Goal: Find specific page/section: Find specific page/section

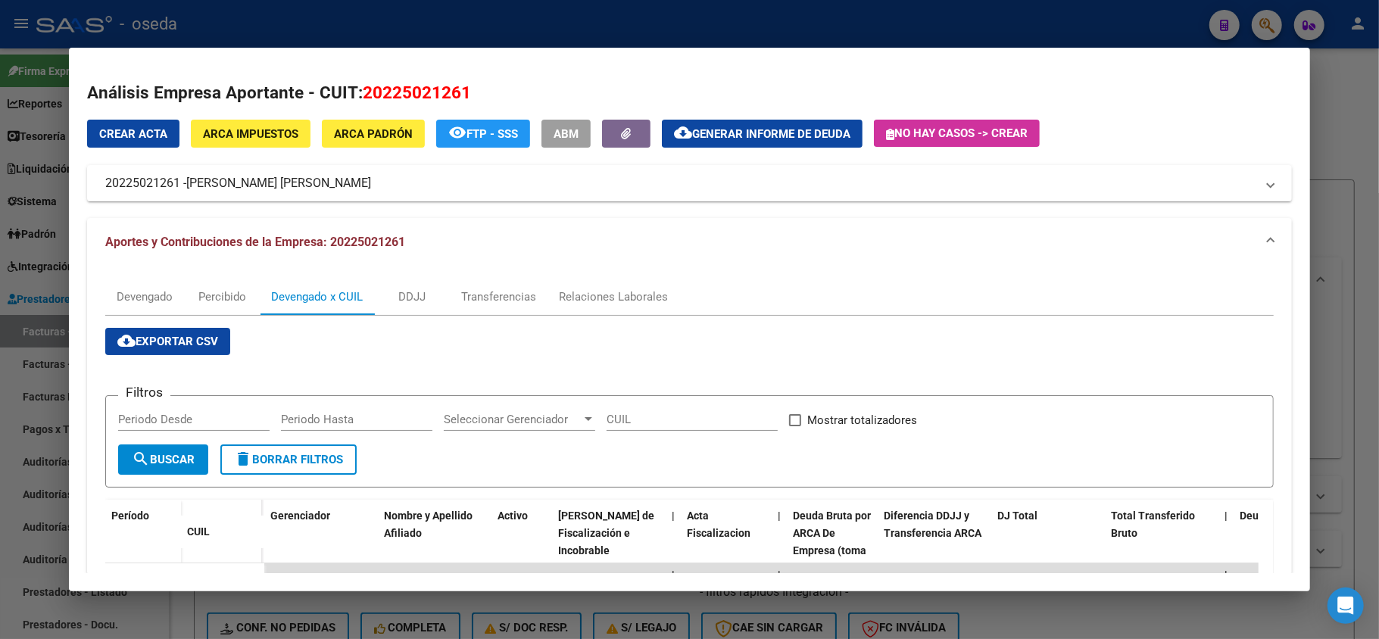
scroll to position [303, 0]
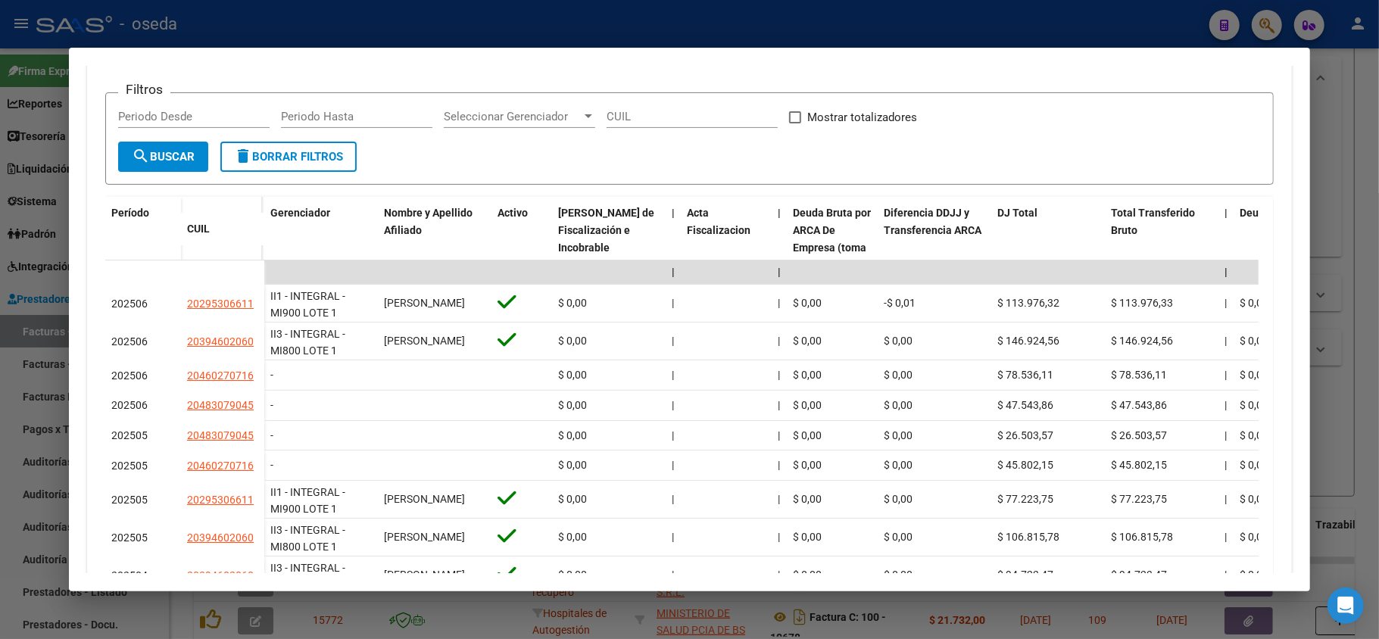
click at [660, 19] on div at bounding box center [689, 319] width 1379 height 639
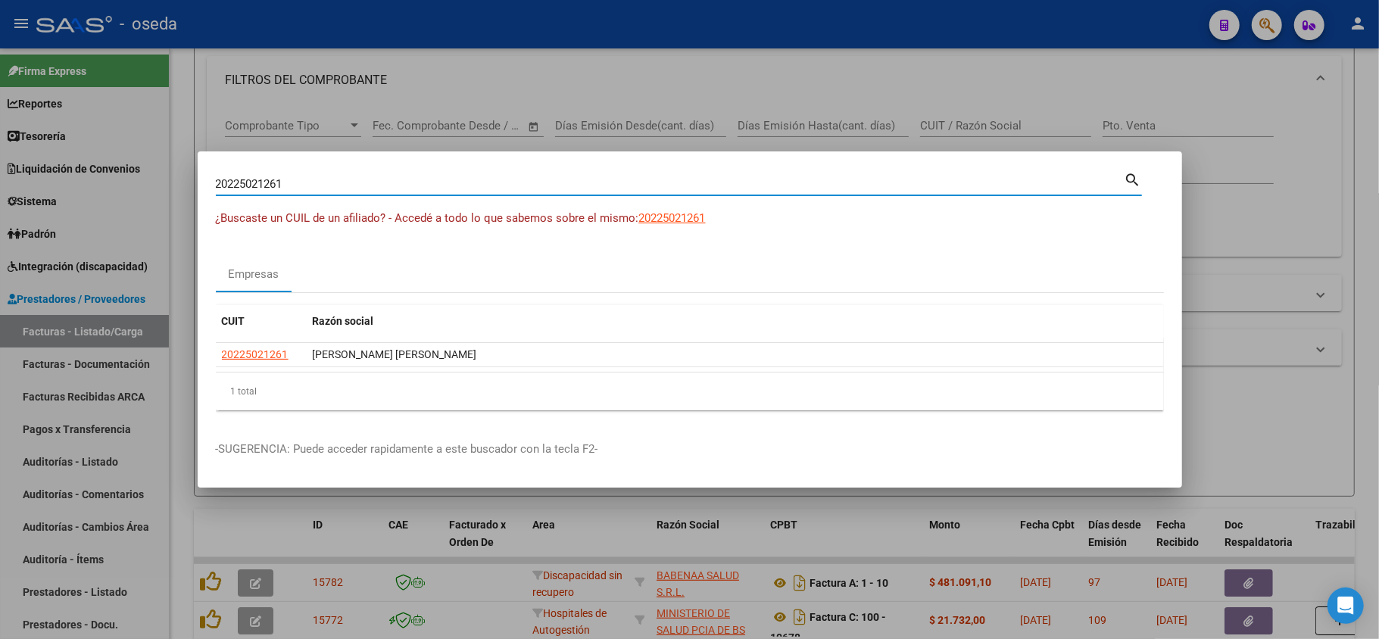
click at [559, 189] on input "20225021261" at bounding box center [670, 184] width 909 height 14
type input "[PERSON_NAME]"
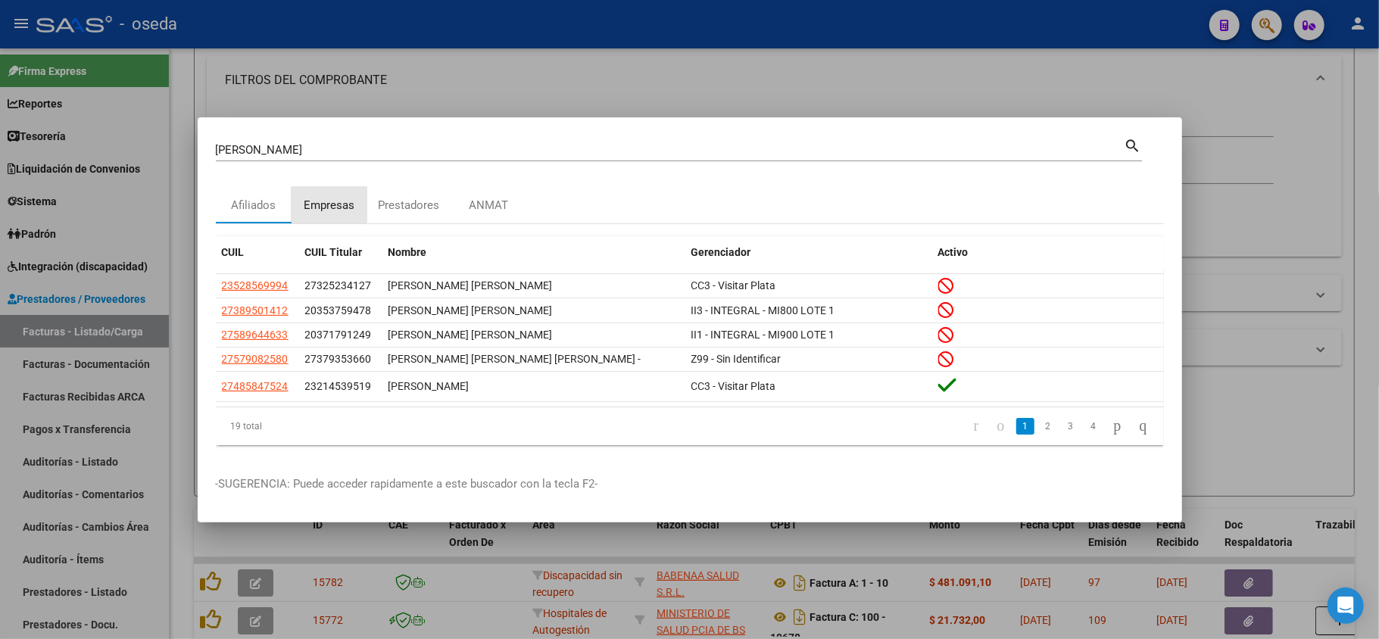
click at [327, 203] on div "Empresas" at bounding box center [329, 205] width 51 height 17
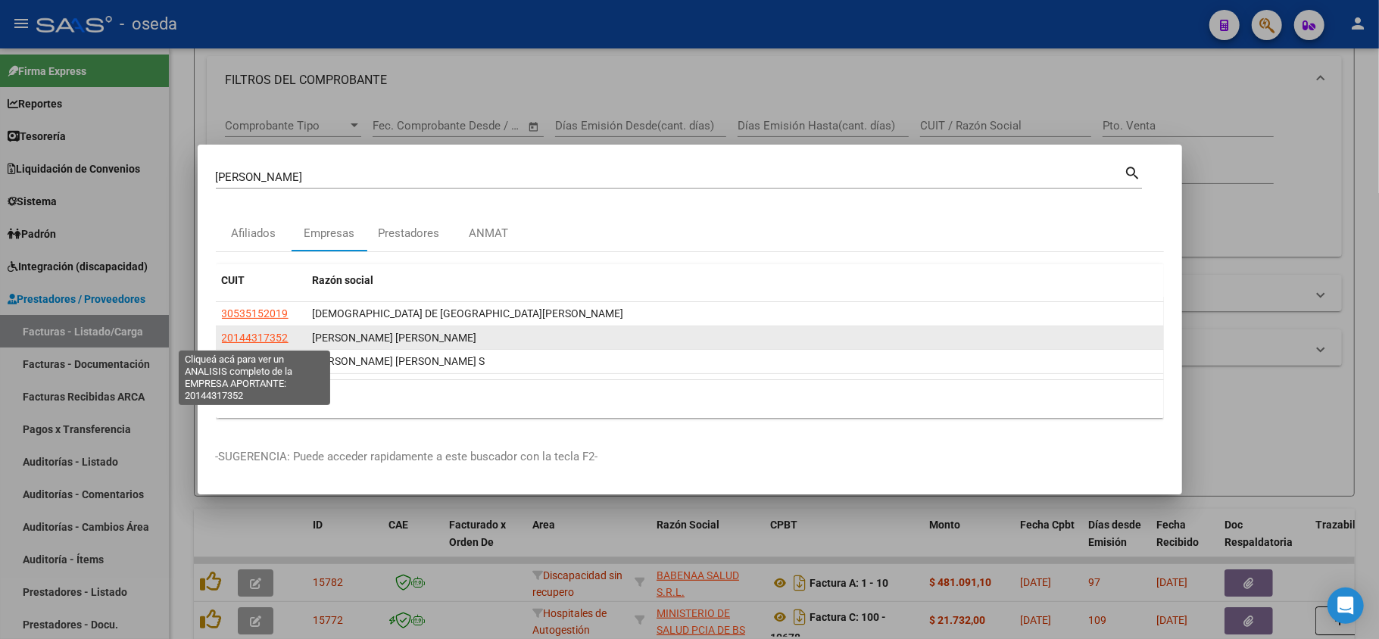
click at [262, 339] on span "20144317352" at bounding box center [255, 338] width 67 height 12
type textarea "20144317352"
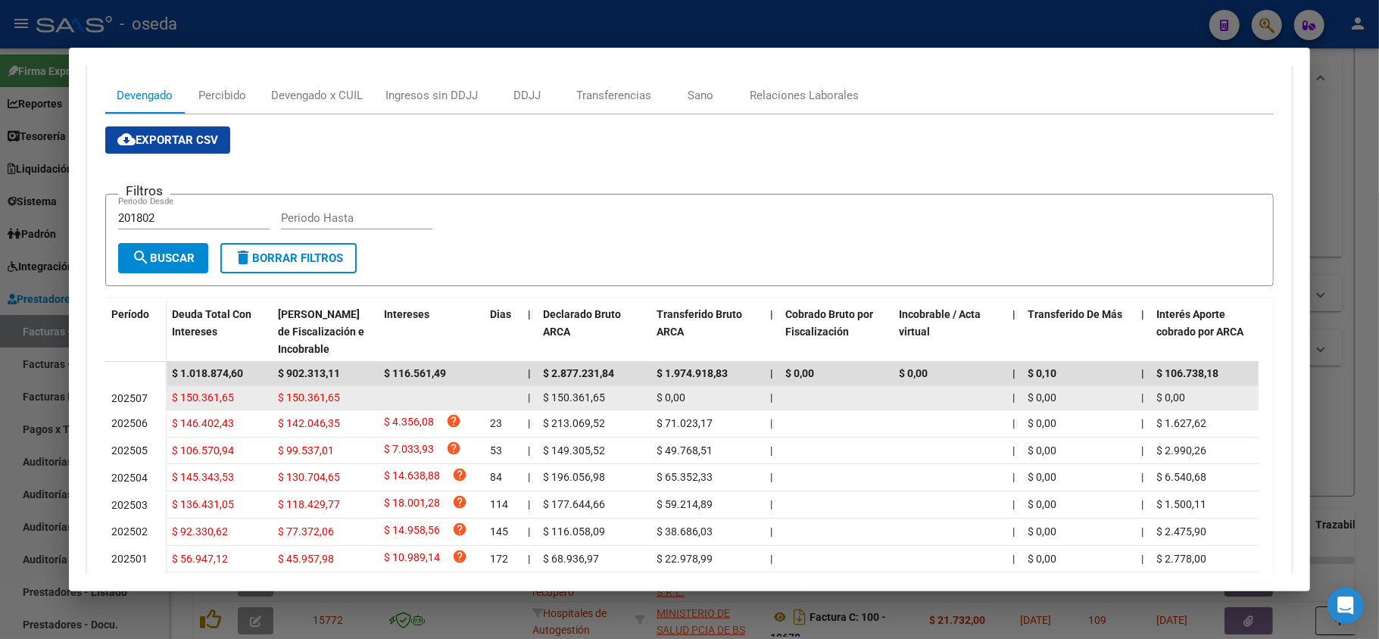
scroll to position [376, 0]
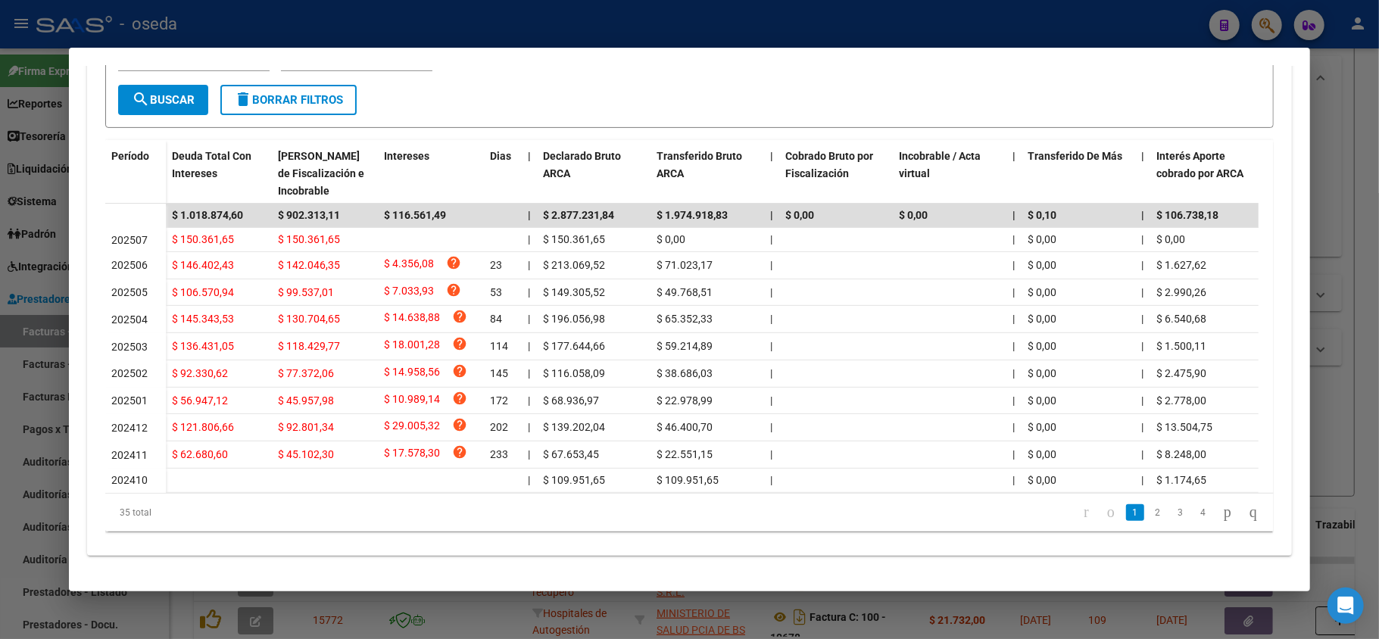
click at [0, 416] on div at bounding box center [689, 319] width 1379 height 639
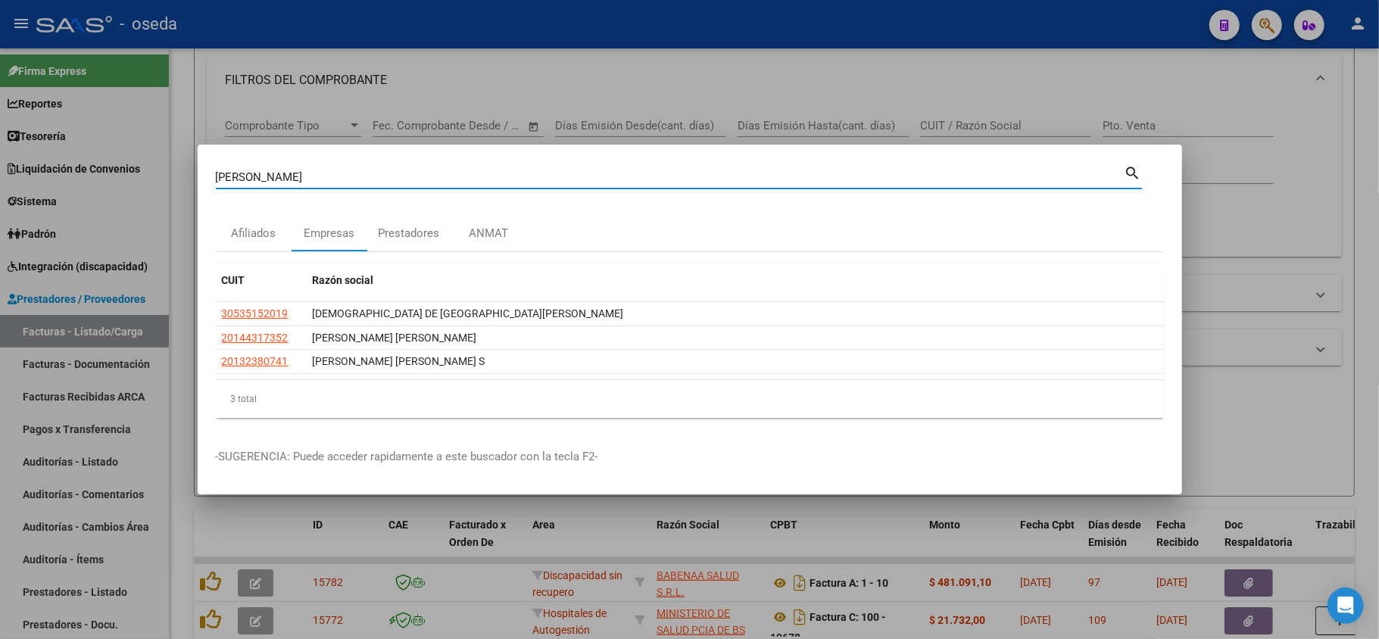
click at [262, 173] on input "[PERSON_NAME]" at bounding box center [670, 177] width 909 height 14
type input "[PERSON_NAME]"
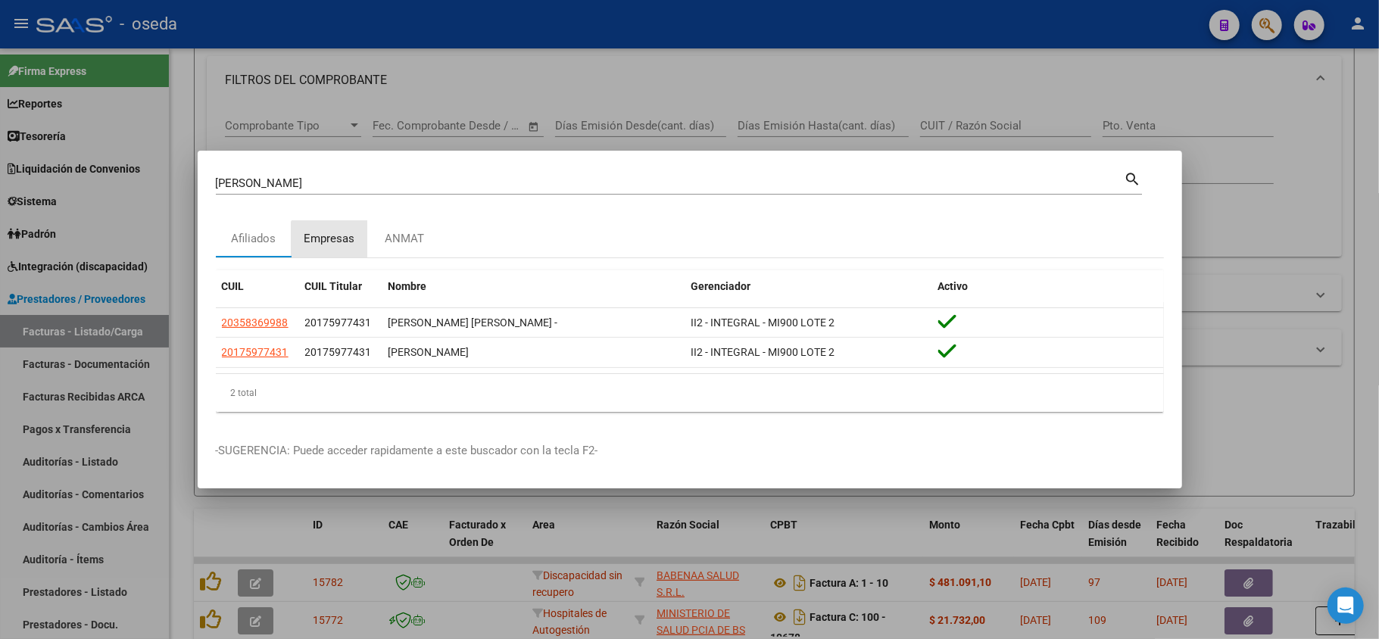
click at [333, 246] on div "Empresas" at bounding box center [329, 238] width 51 height 17
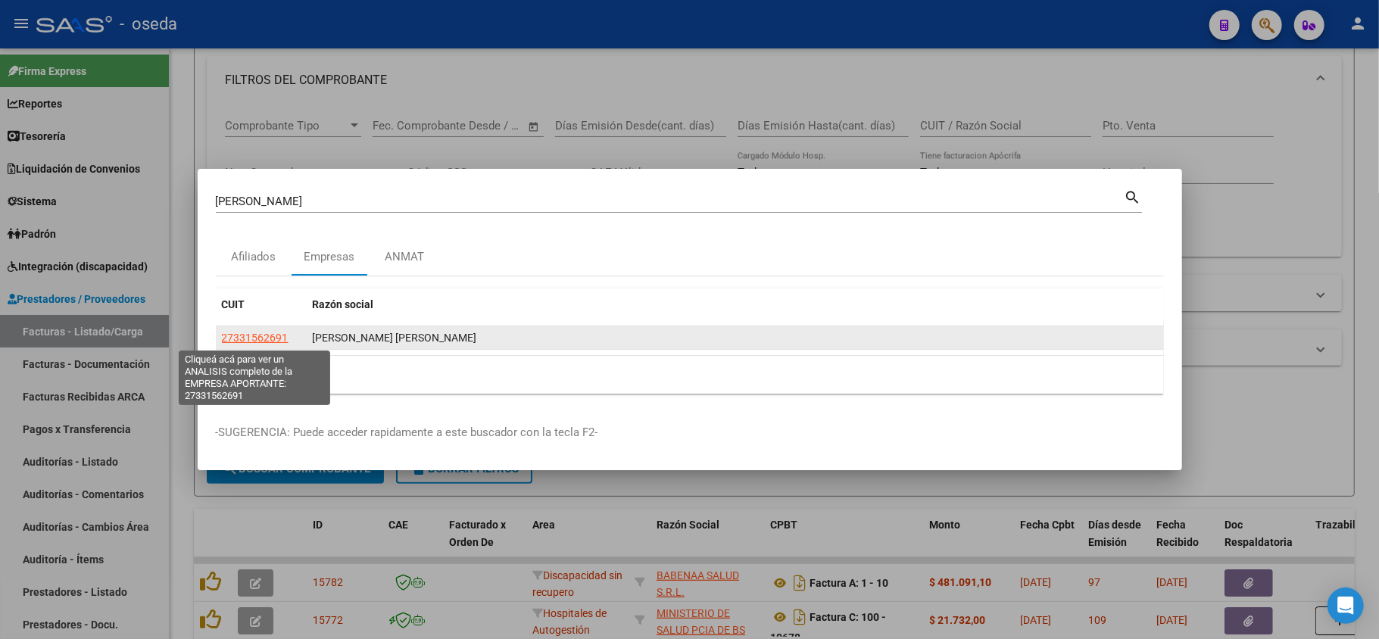
click at [251, 333] on span "27331562691" at bounding box center [255, 338] width 67 height 12
type textarea "27331562691"
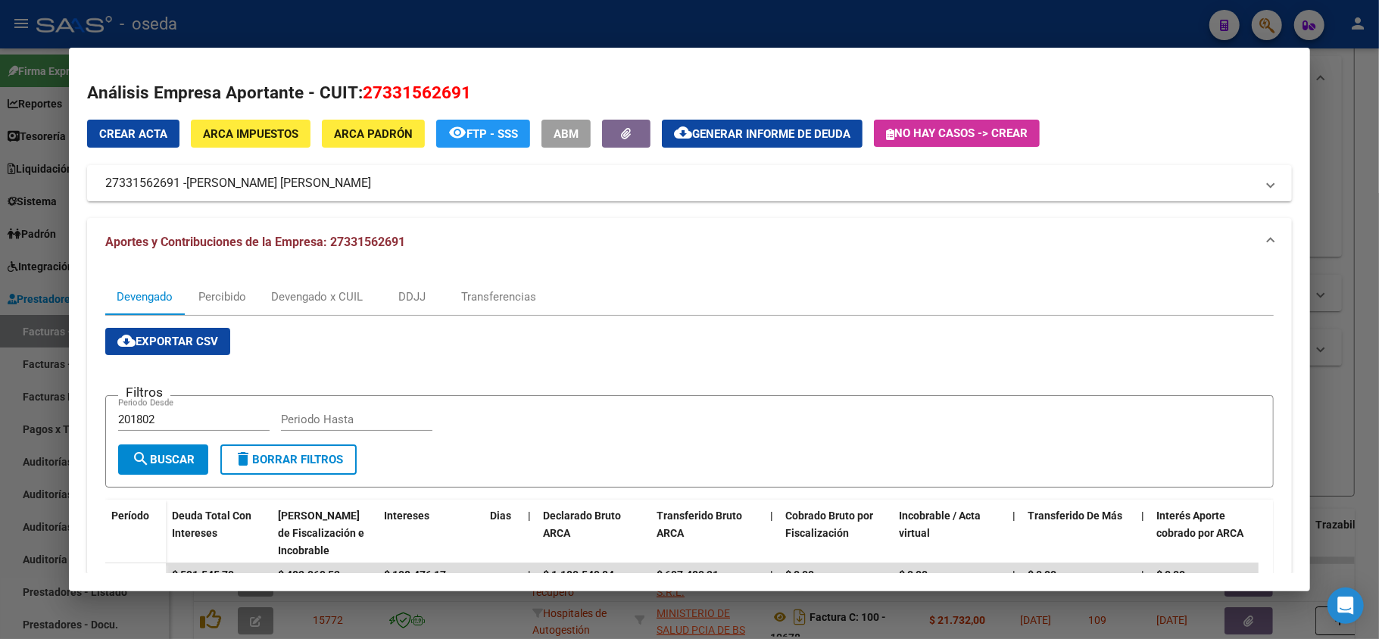
scroll to position [303, 0]
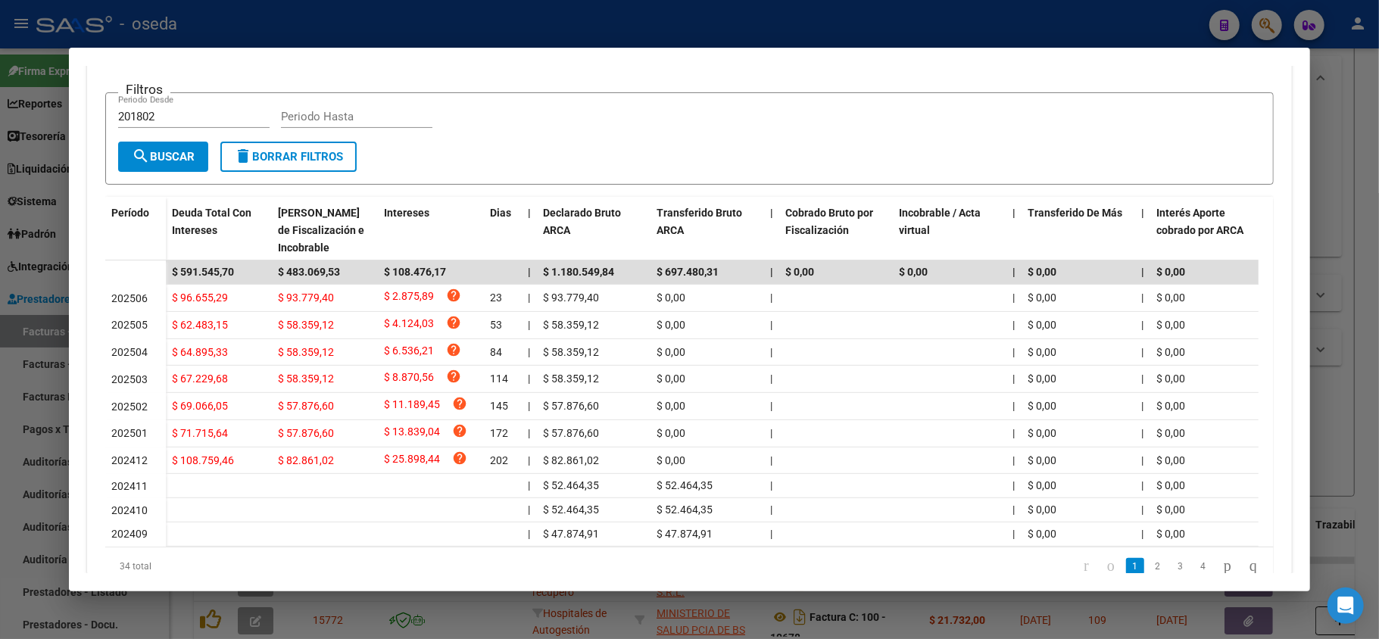
click at [0, 289] on div at bounding box center [689, 319] width 1379 height 639
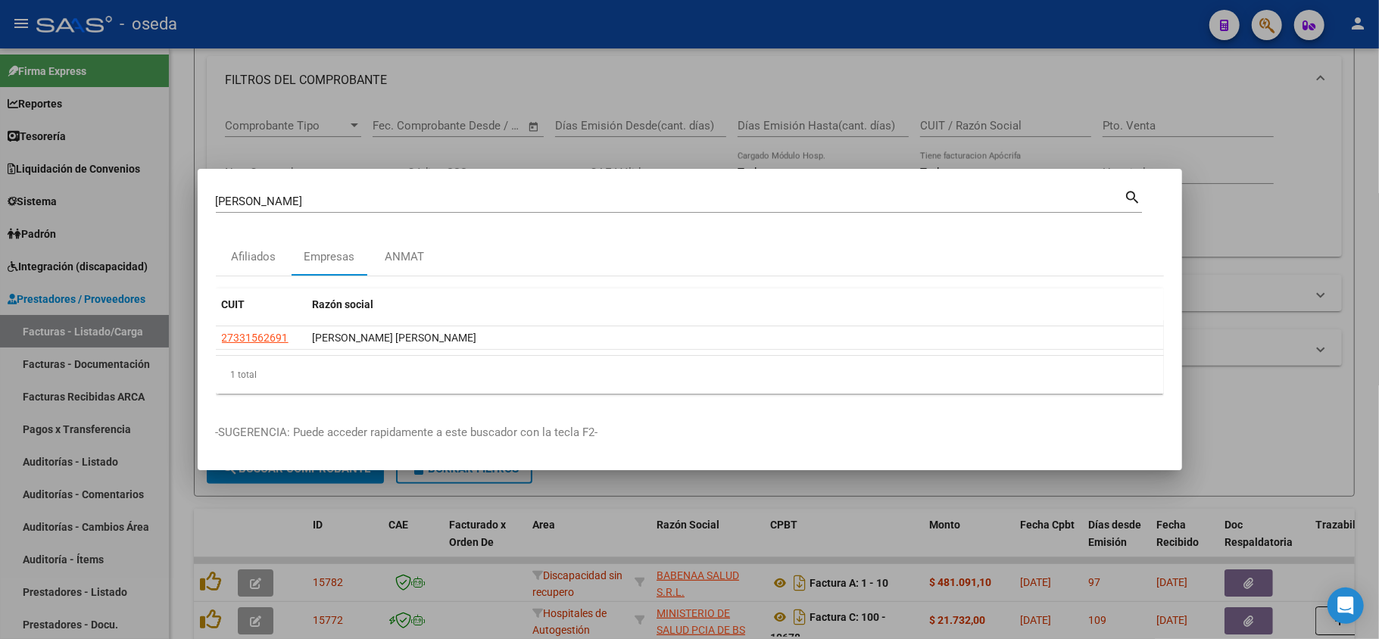
click at [595, 582] on div at bounding box center [689, 319] width 1379 height 639
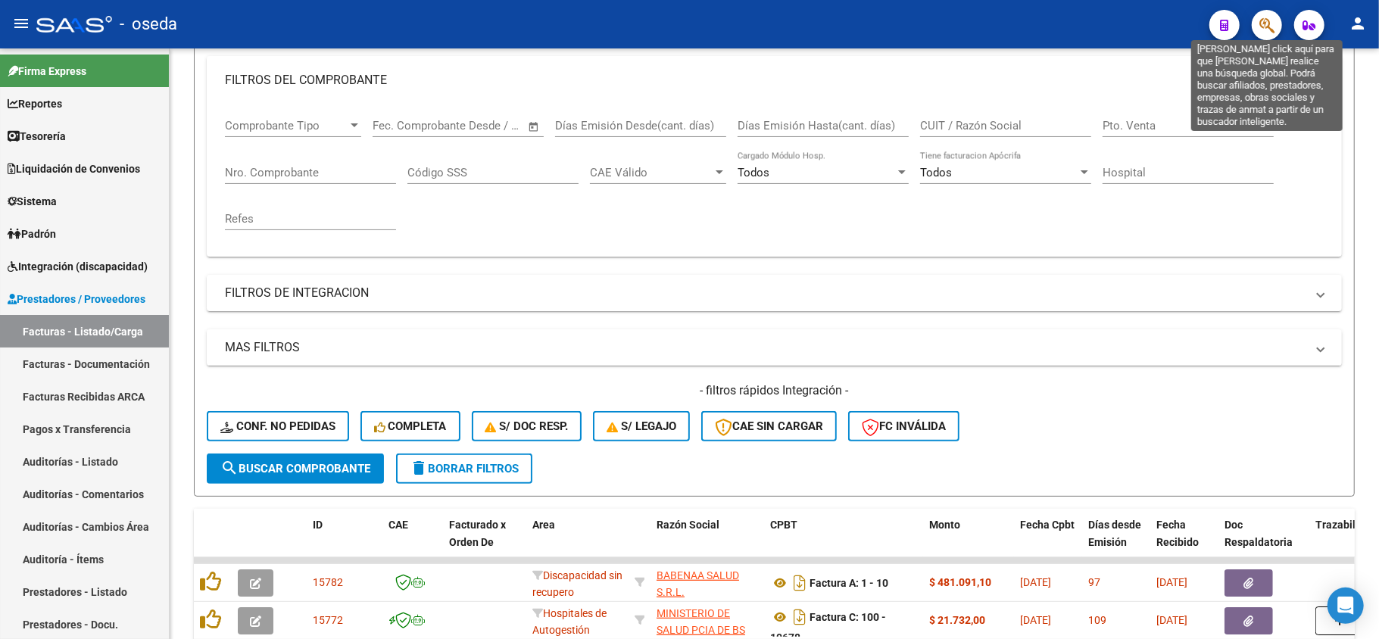
click at [1268, 21] on icon "button" at bounding box center [1267, 25] width 15 height 17
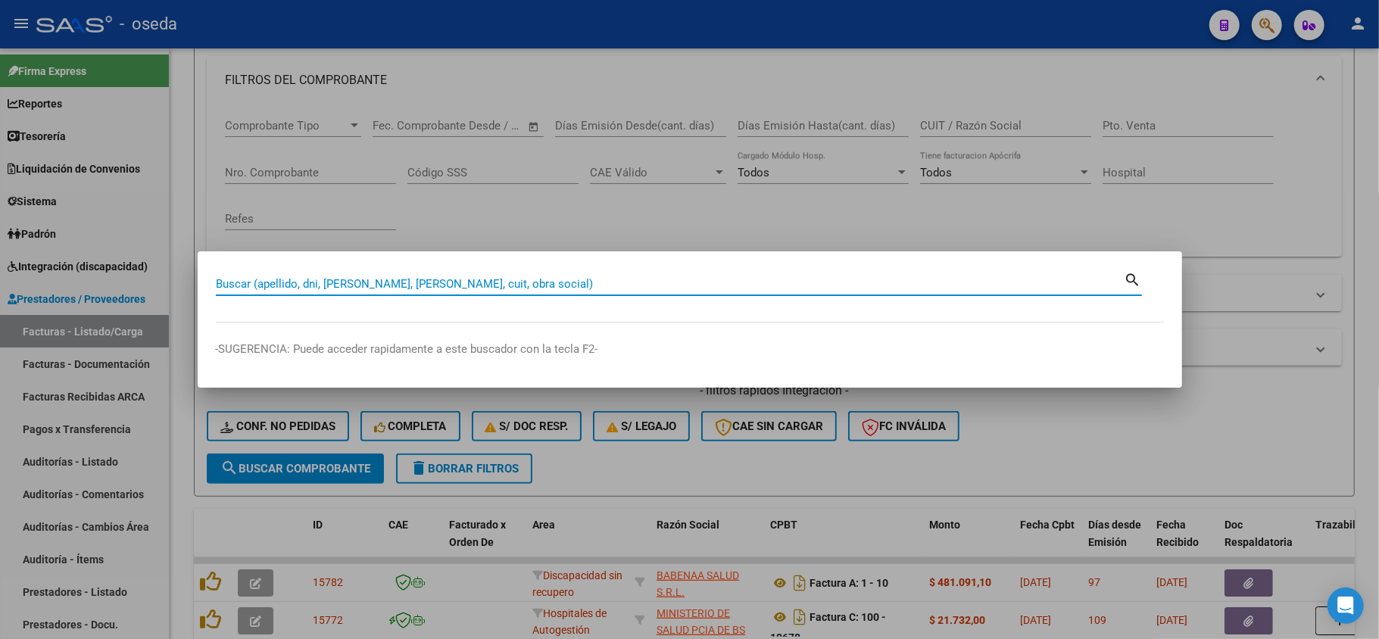
paste input "20205268198"
type input "20205268198"
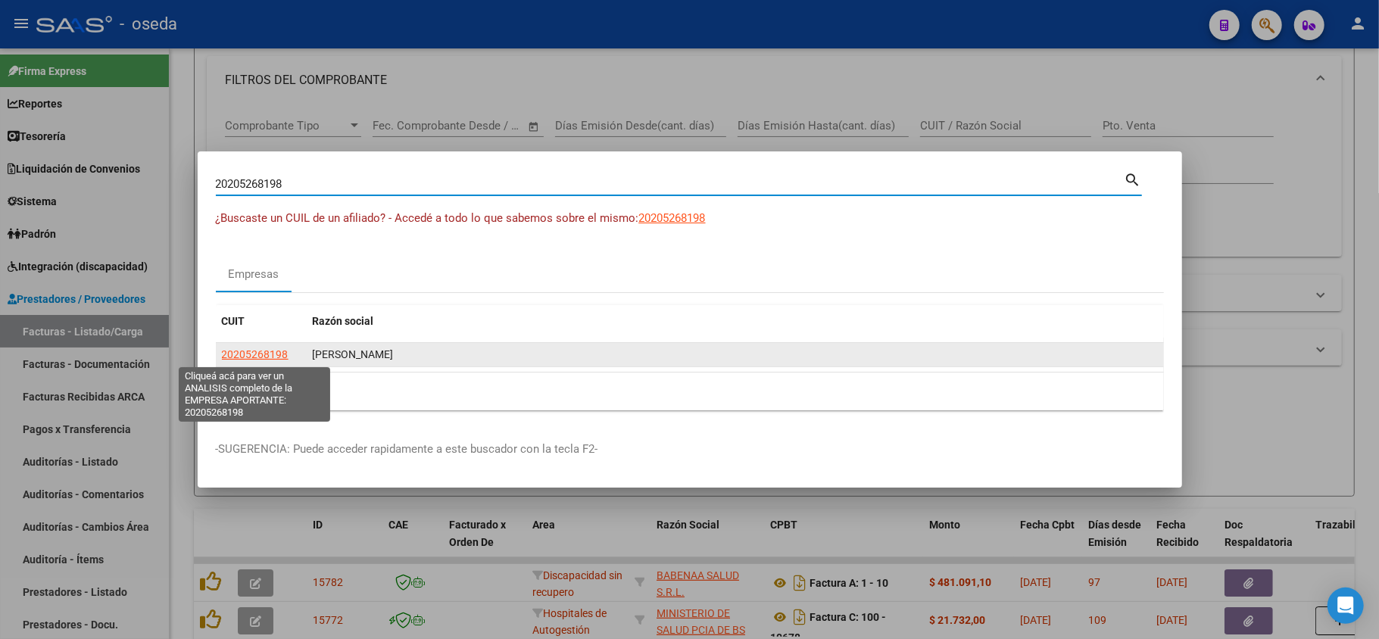
click at [270, 359] on span "20205268198" at bounding box center [255, 354] width 67 height 12
type textarea "20205268198"
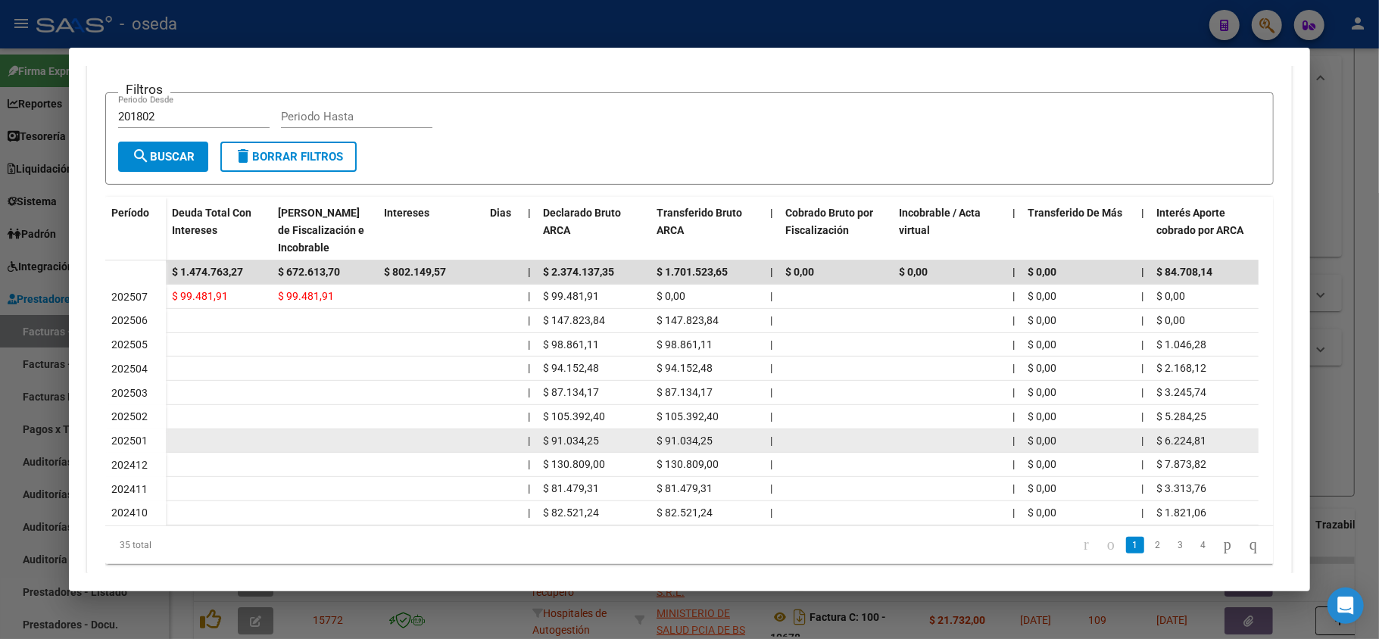
click at [249, 440] on datatable-body-cell at bounding box center [219, 440] width 106 height 23
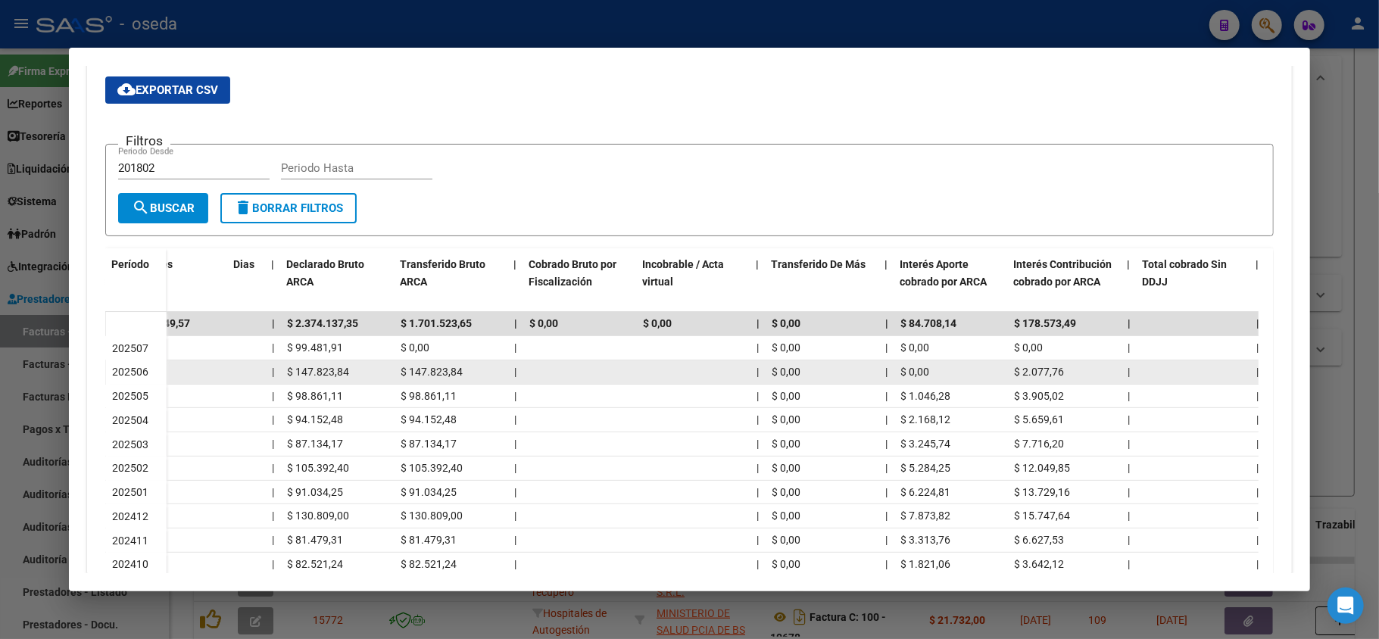
scroll to position [49, 0]
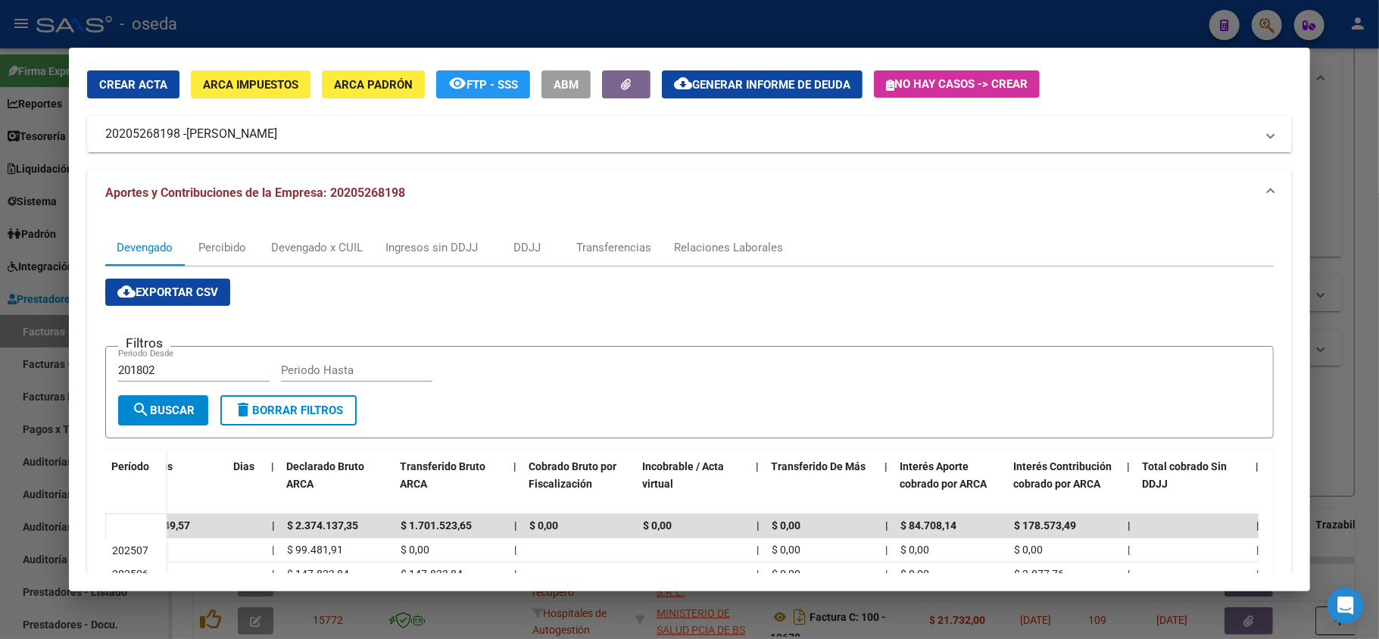
click at [995, 310] on div "cloud_download Exportar CSV Filtros 201802 Periodo Desde Periodo Hasta search B…" at bounding box center [689, 548] width 1169 height 539
click at [167, 371] on input "201802" at bounding box center [193, 371] width 151 height 14
type input "202501"
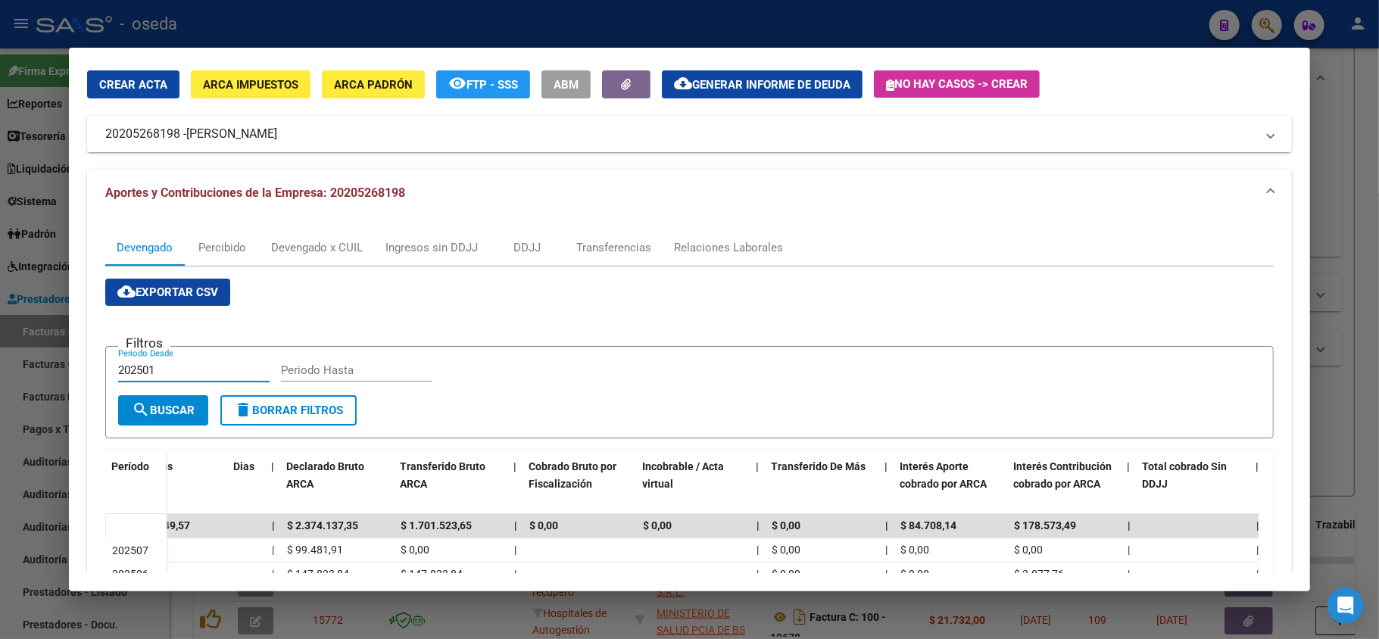
click at [201, 407] on button "search Buscar" at bounding box center [163, 410] width 90 height 30
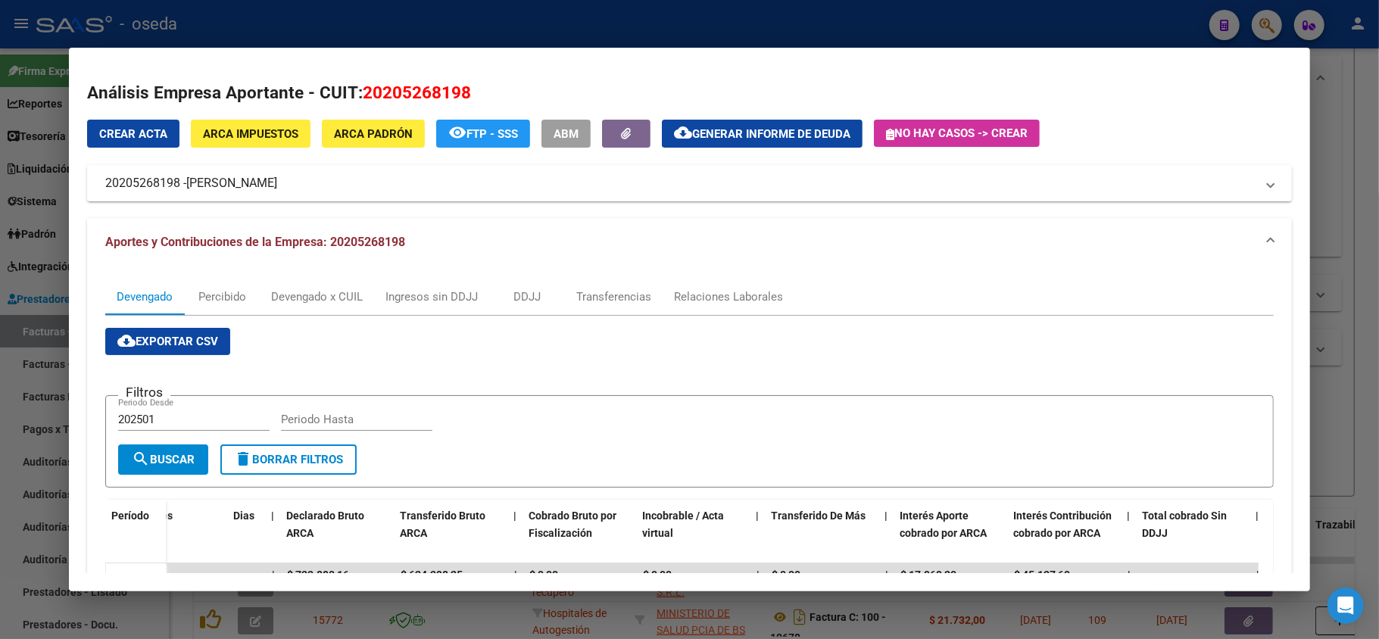
click at [174, 340] on span "cloud_download Exportar CSV" at bounding box center [167, 342] width 101 height 14
click at [519, 12] on div at bounding box center [689, 319] width 1379 height 639
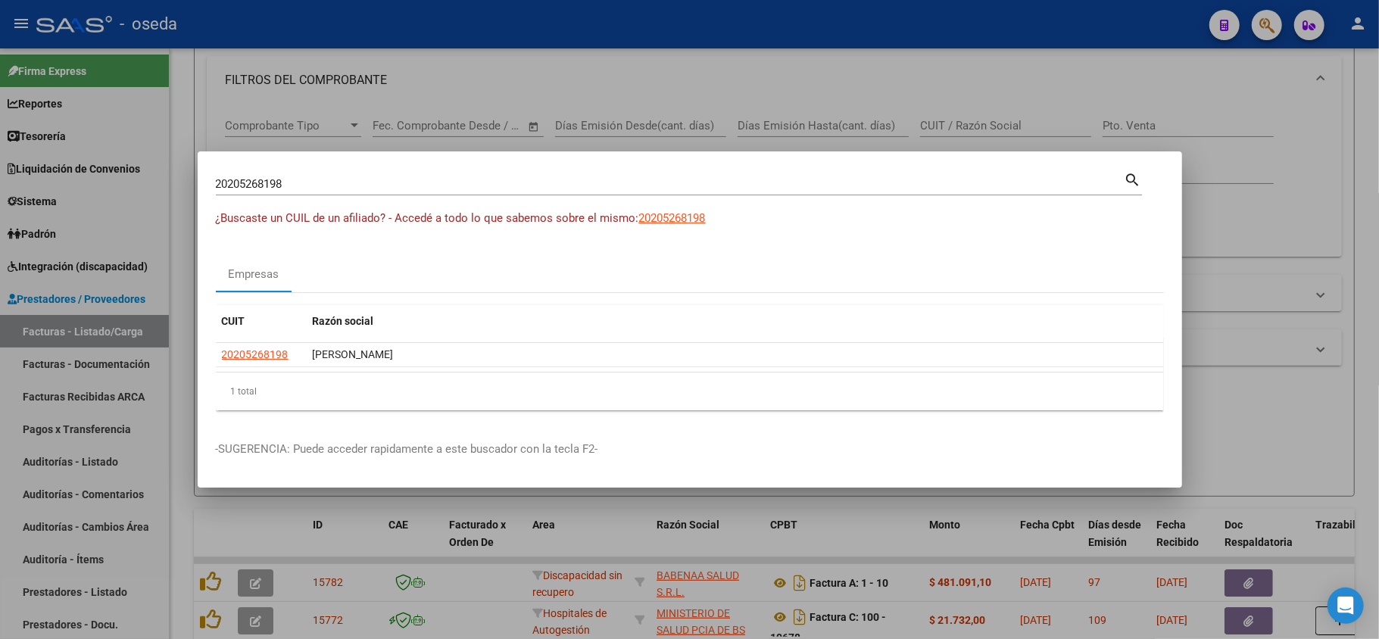
click at [468, 186] on input "20205268198" at bounding box center [670, 184] width 909 height 14
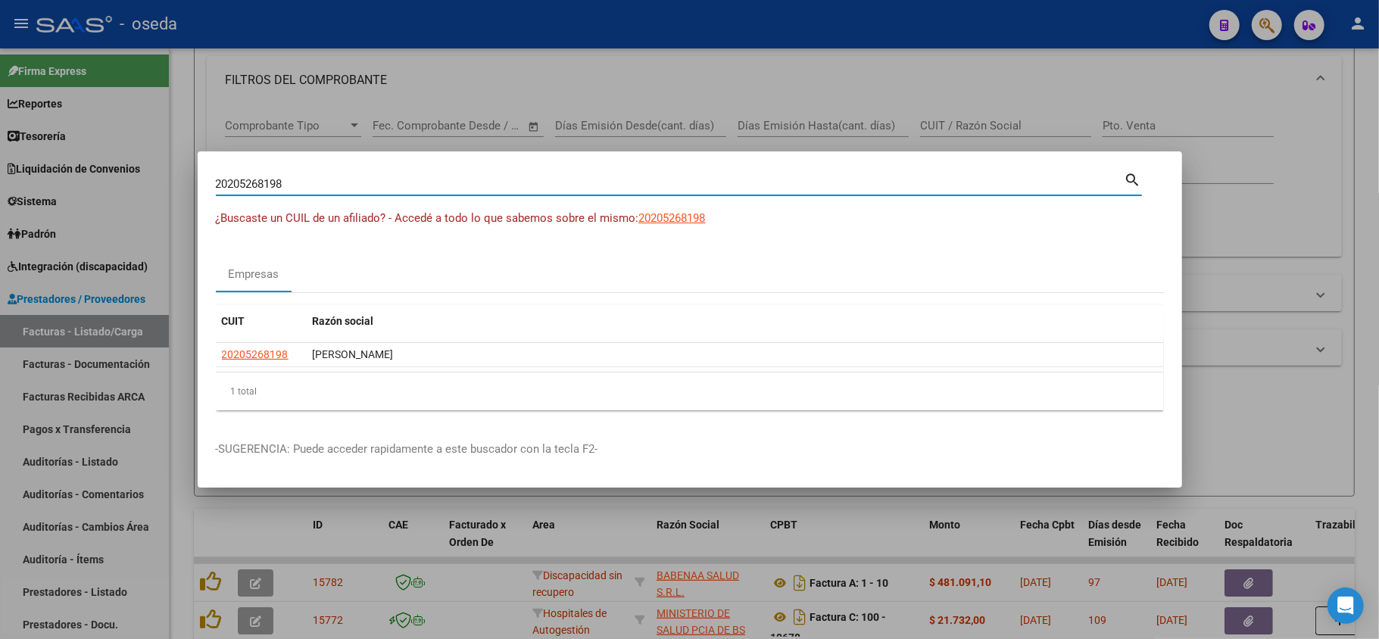
click at [468, 186] on input "20205268198" at bounding box center [670, 184] width 909 height 14
type input "[PERSON_NAME]"
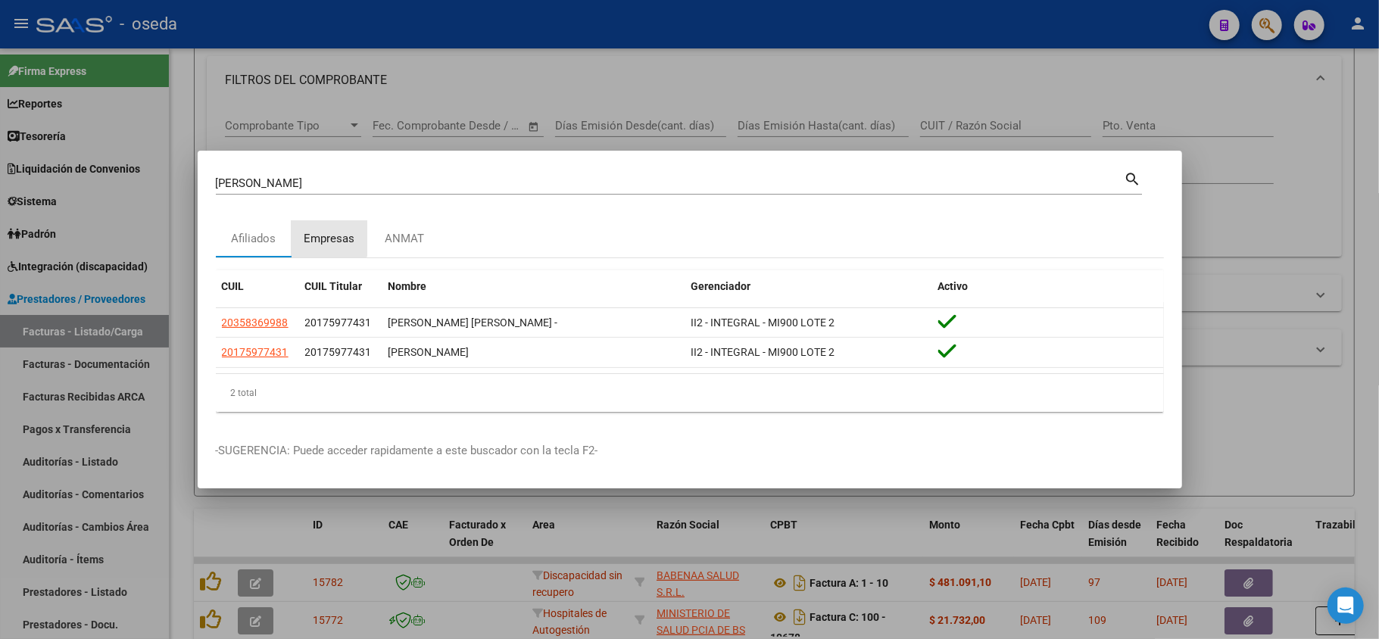
click at [320, 233] on div "Empresas" at bounding box center [329, 238] width 51 height 17
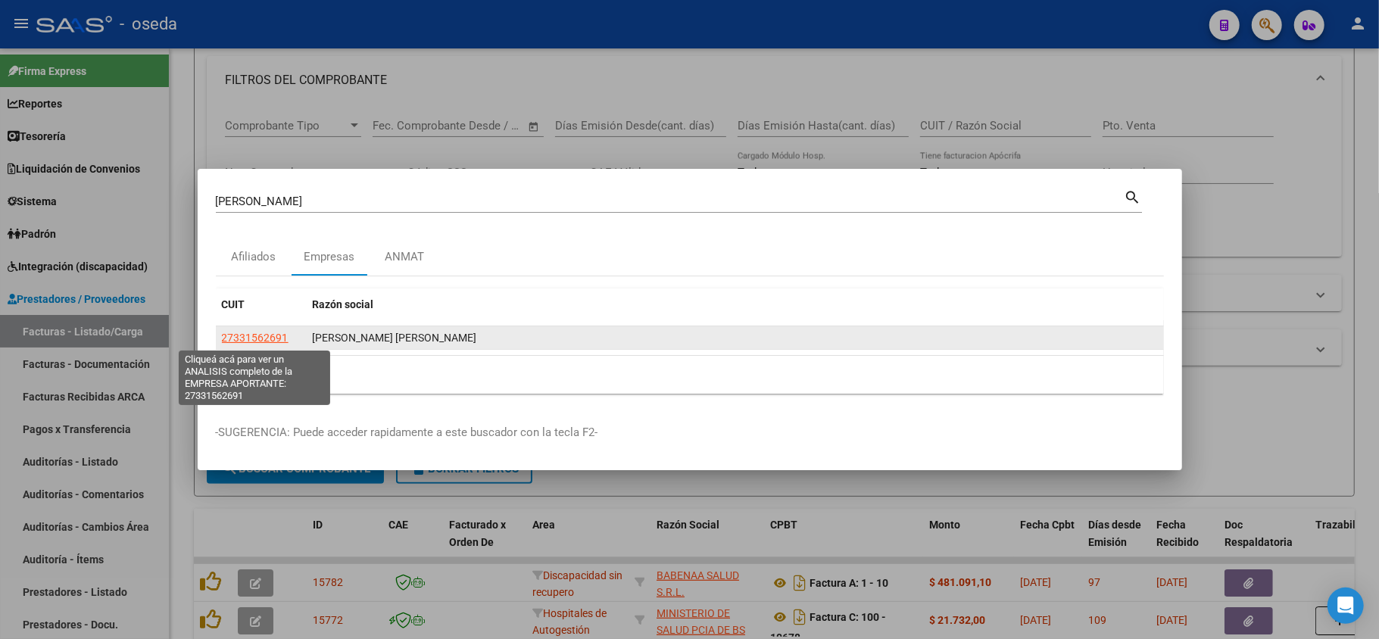
click at [250, 337] on span "27331562691" at bounding box center [255, 338] width 67 height 12
type textarea "27331562691"
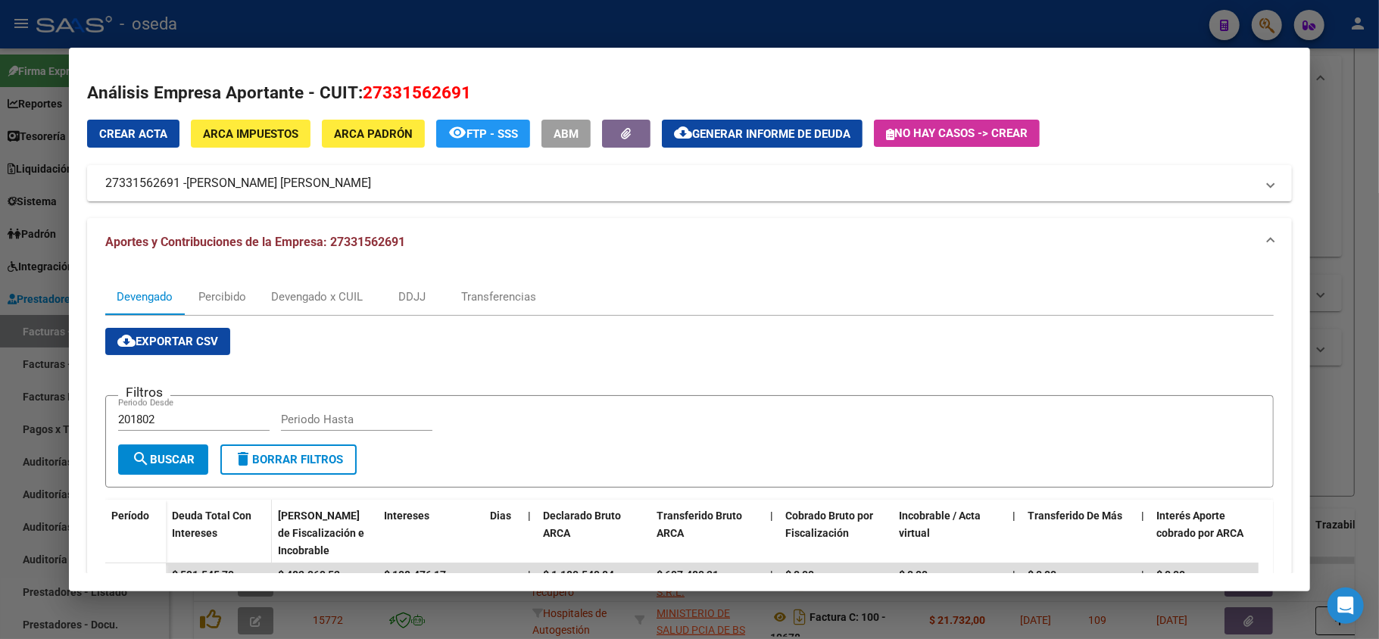
scroll to position [303, 0]
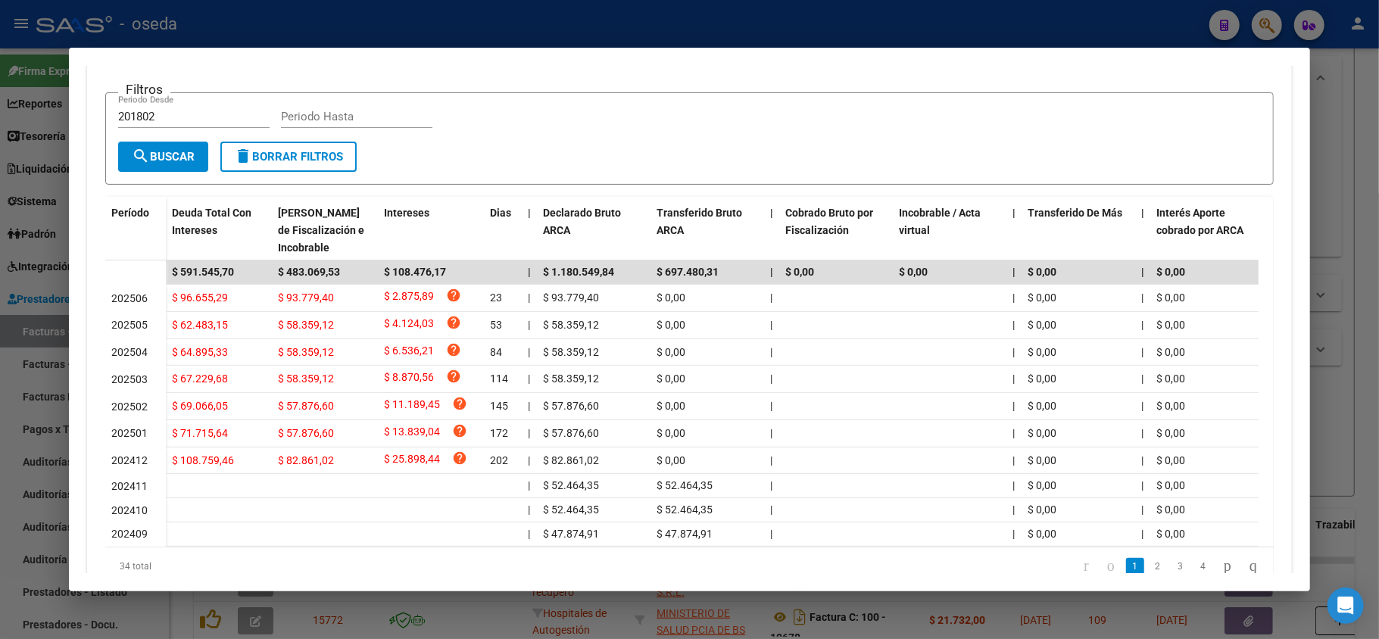
click at [0, 208] on div at bounding box center [689, 319] width 1379 height 639
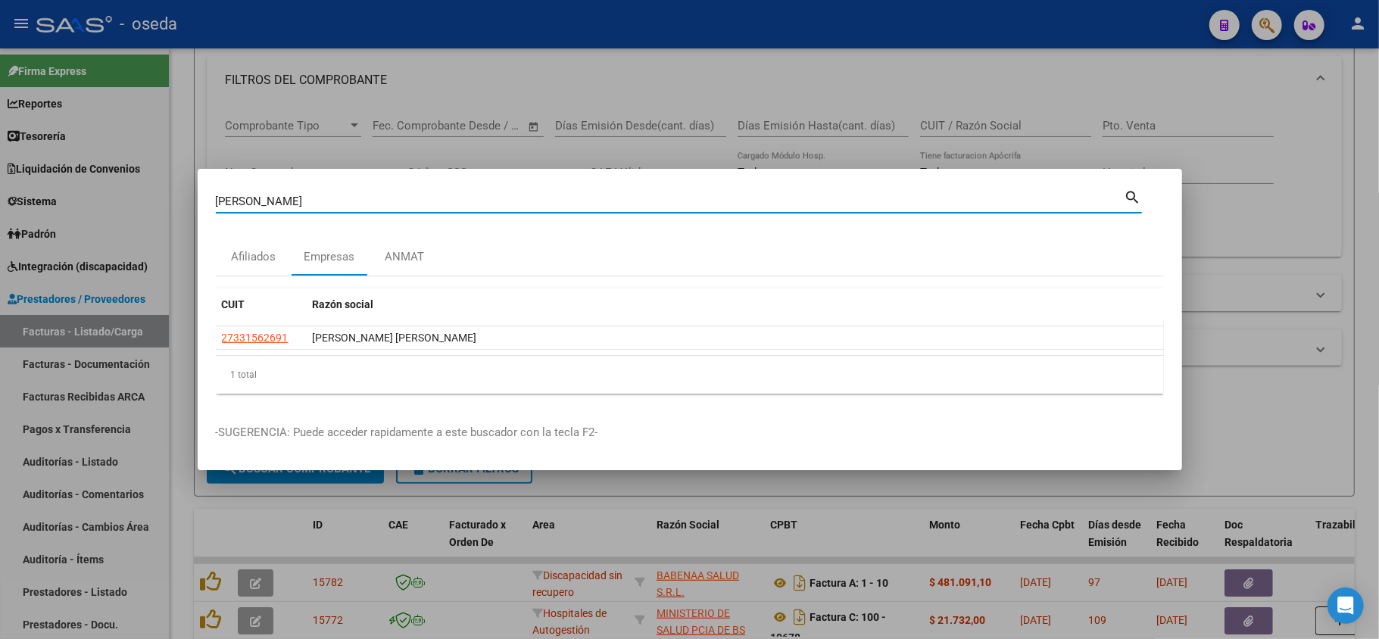
click at [283, 207] on input "[PERSON_NAME]" at bounding box center [670, 202] width 909 height 14
click at [280, 205] on input "[PERSON_NAME]" at bounding box center [670, 202] width 909 height 14
click at [274, 200] on input "[PERSON_NAME]" at bounding box center [670, 202] width 909 height 14
type input "[PERSON_NAME]"
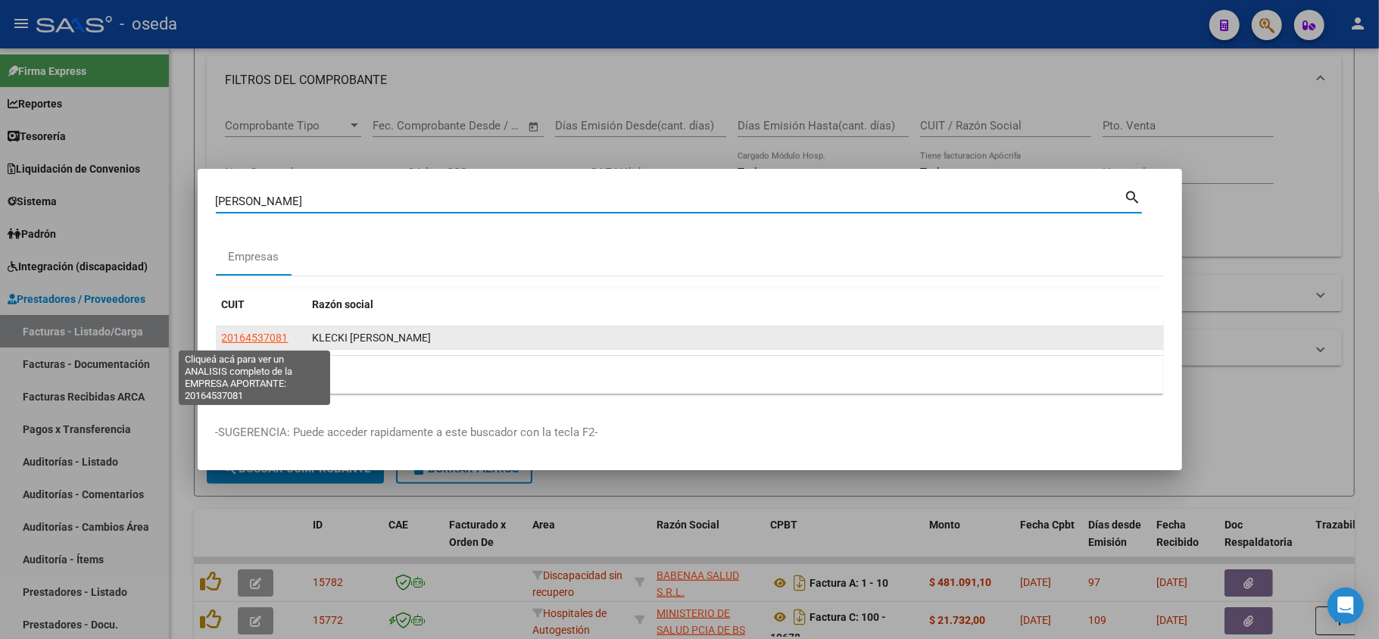
click at [249, 334] on span "20164537081" at bounding box center [255, 338] width 67 height 12
type textarea "20164537081"
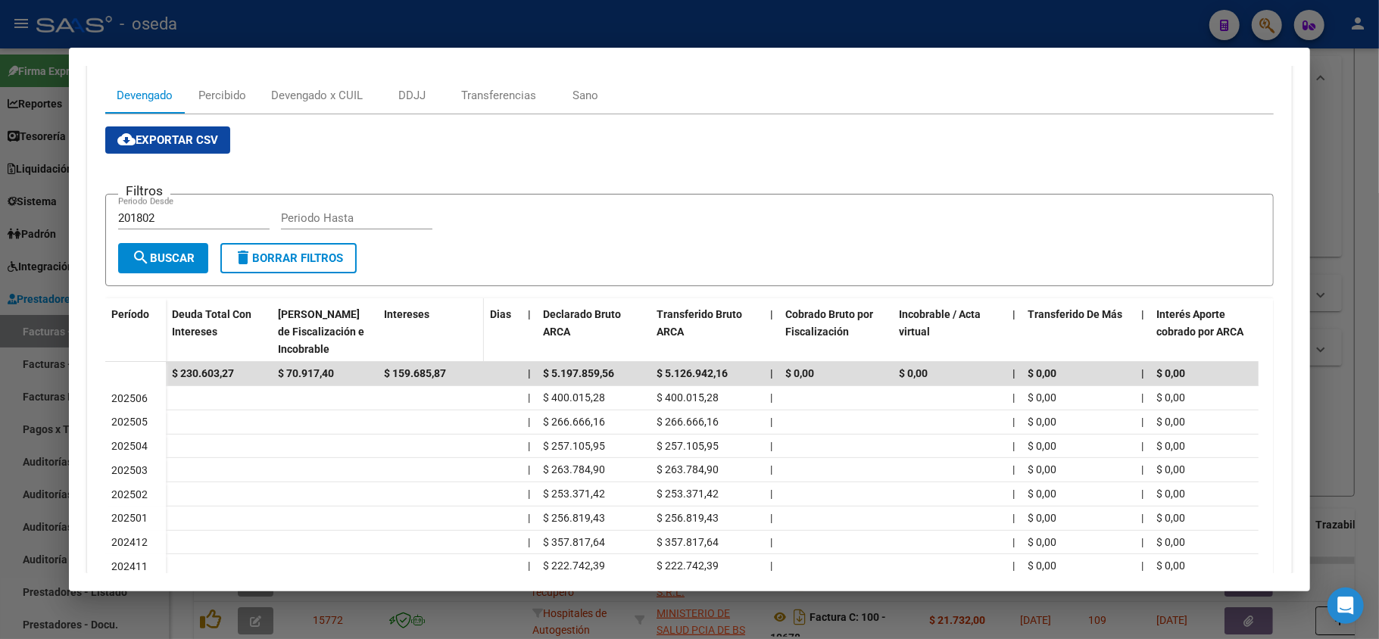
scroll to position [101, 0]
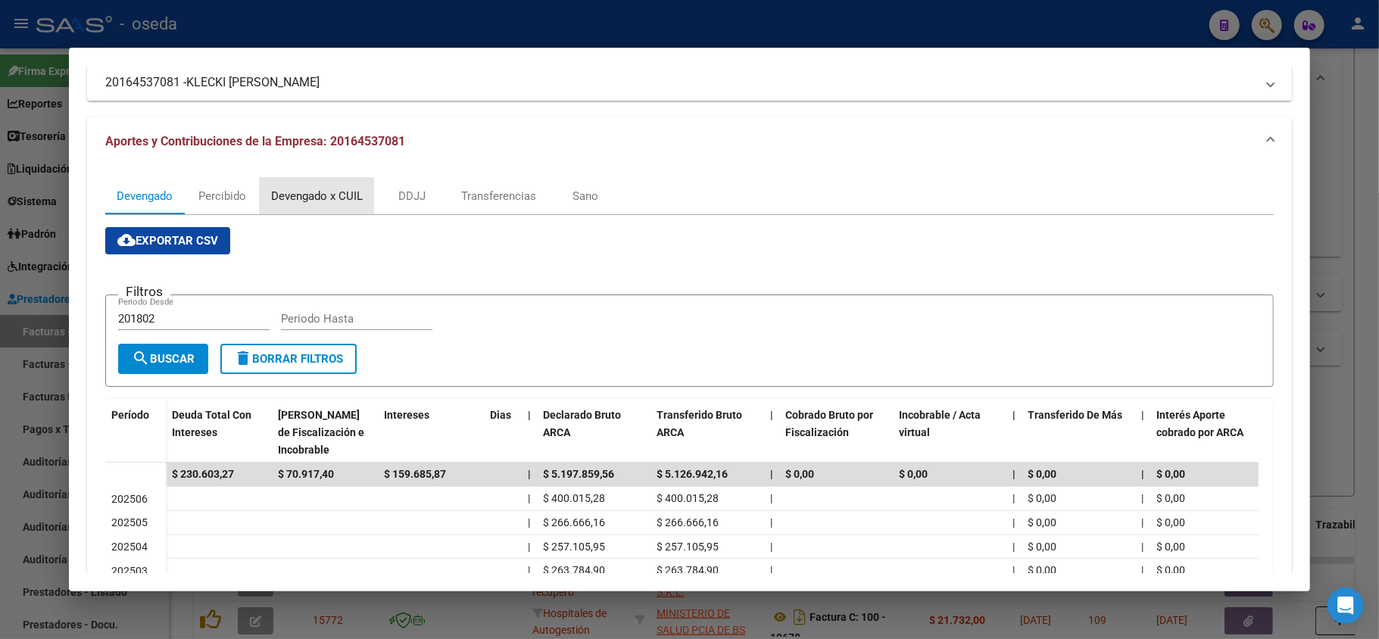
click at [329, 189] on div "Devengado x CUIL" at bounding box center [317, 196] width 92 height 17
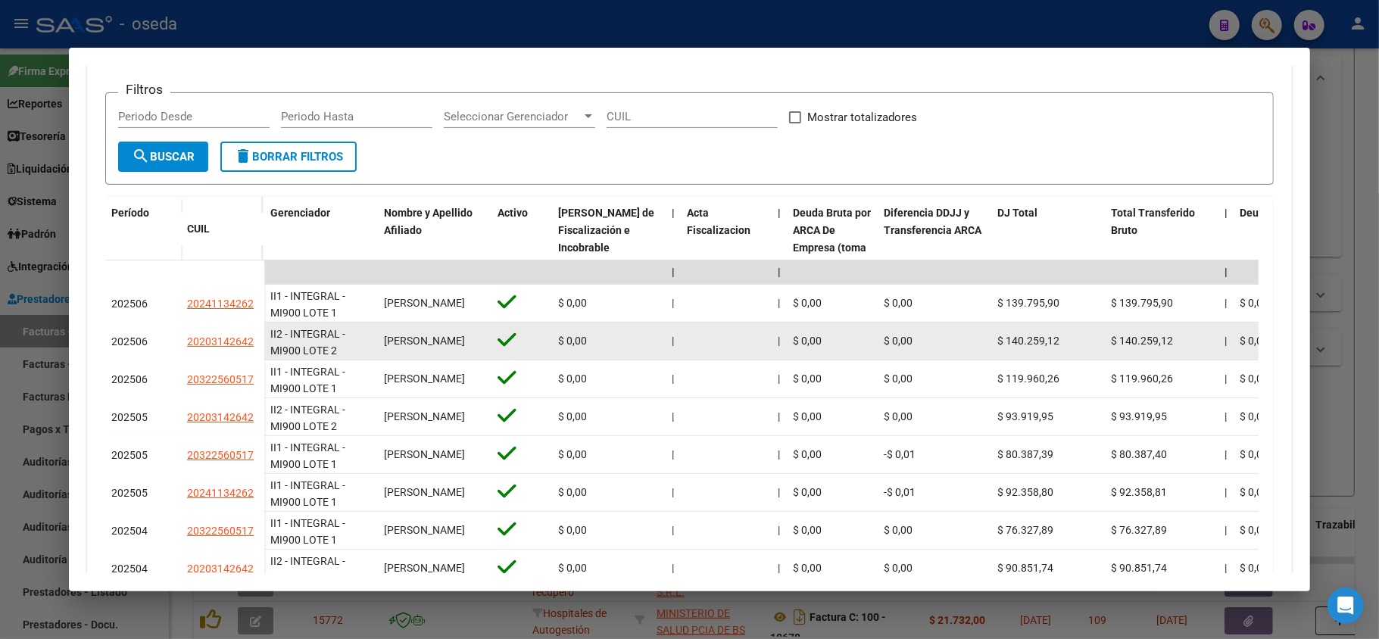
scroll to position [0, 0]
drag, startPoint x: 436, startPoint y: 345, endPoint x: 336, endPoint y: 328, distance: 101.5
click at [370, 340] on div "II2 - INTEGRAL - MI900 LOTE 2" at bounding box center [320, 342] width 101 height 32
click at [458, 345] on div "[PERSON_NAME]" at bounding box center [434, 341] width 101 height 17
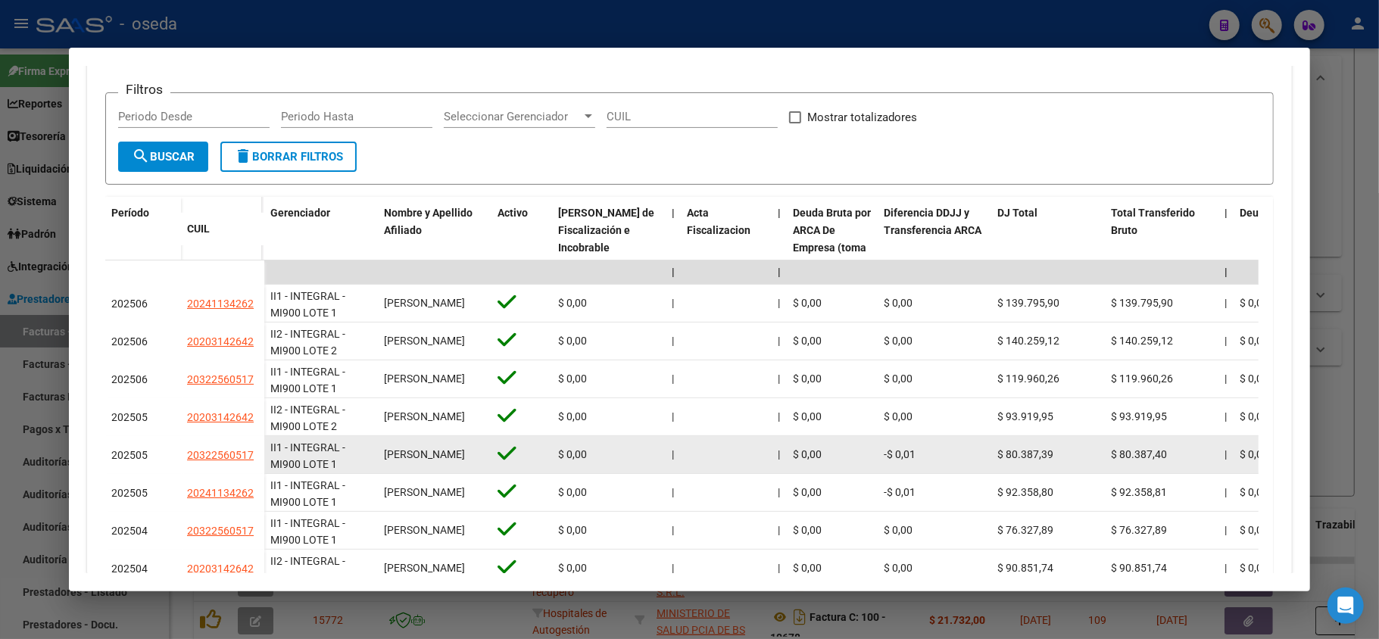
drag, startPoint x: 429, startPoint y: 467, endPoint x: 355, endPoint y: 449, distance: 75.7
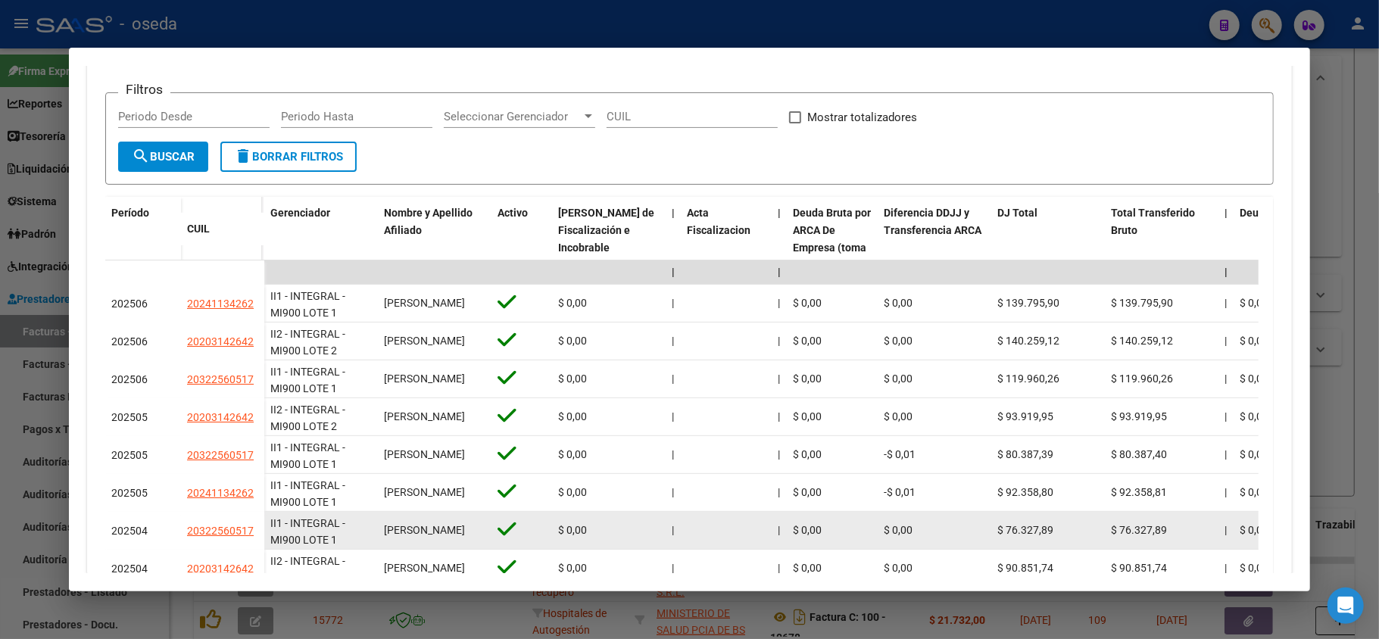
scroll to position [404, 0]
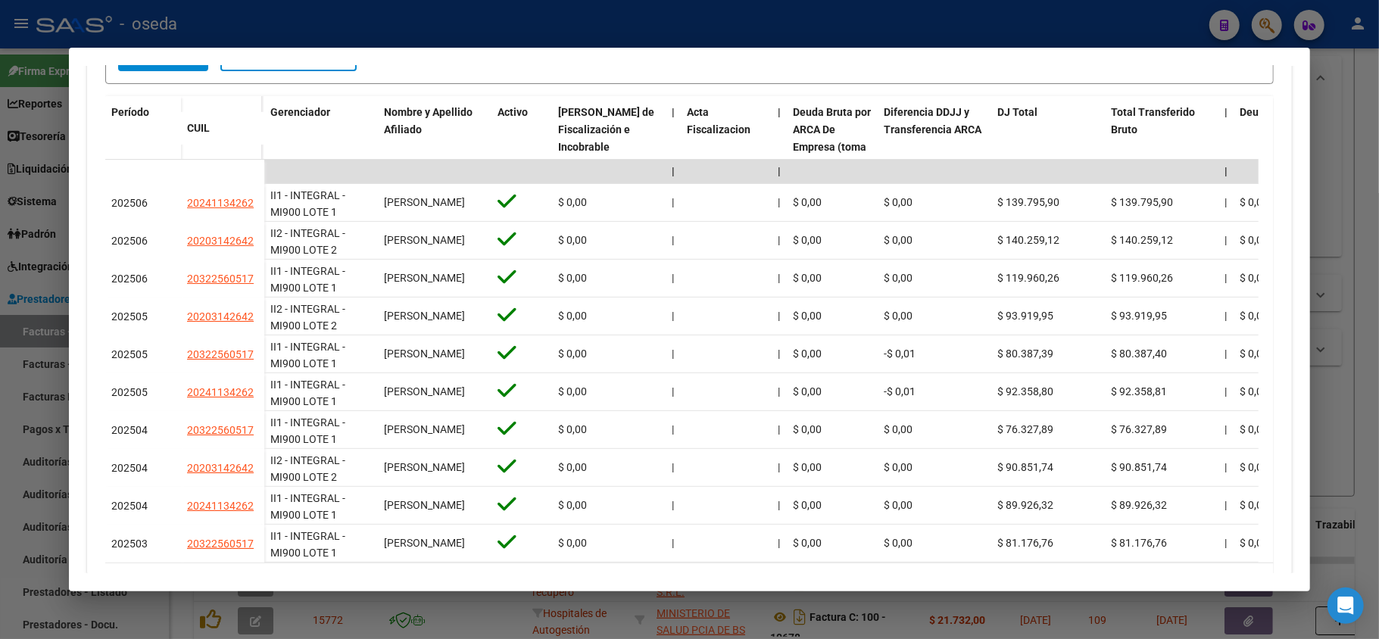
click at [44, 379] on div at bounding box center [689, 319] width 1379 height 639
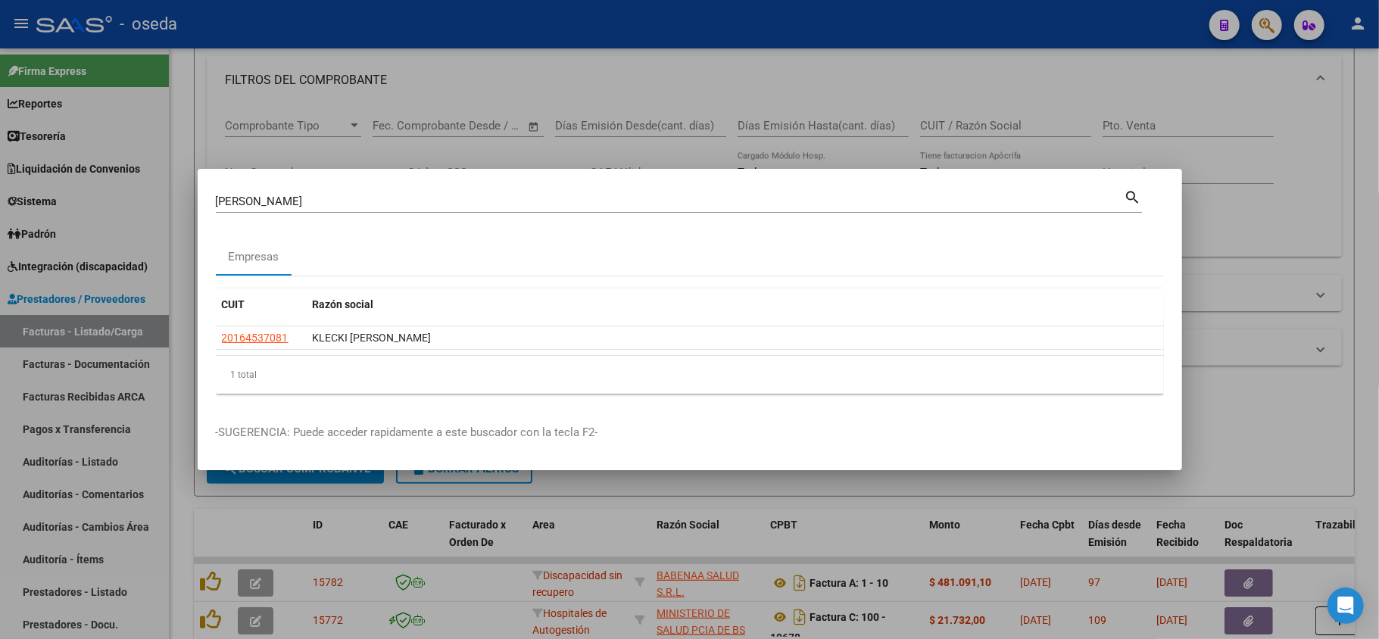
click at [39, 398] on div at bounding box center [689, 319] width 1379 height 639
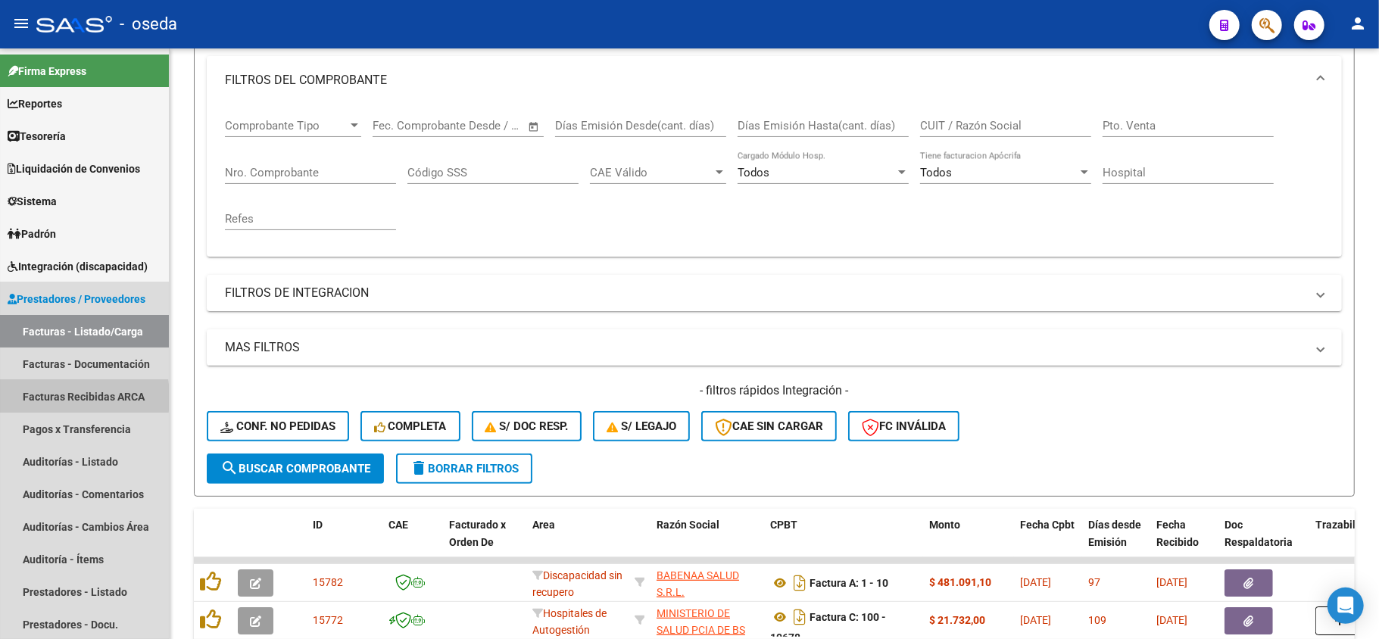
click at [39, 398] on link "Facturas Recibidas ARCA" at bounding box center [84, 396] width 169 height 33
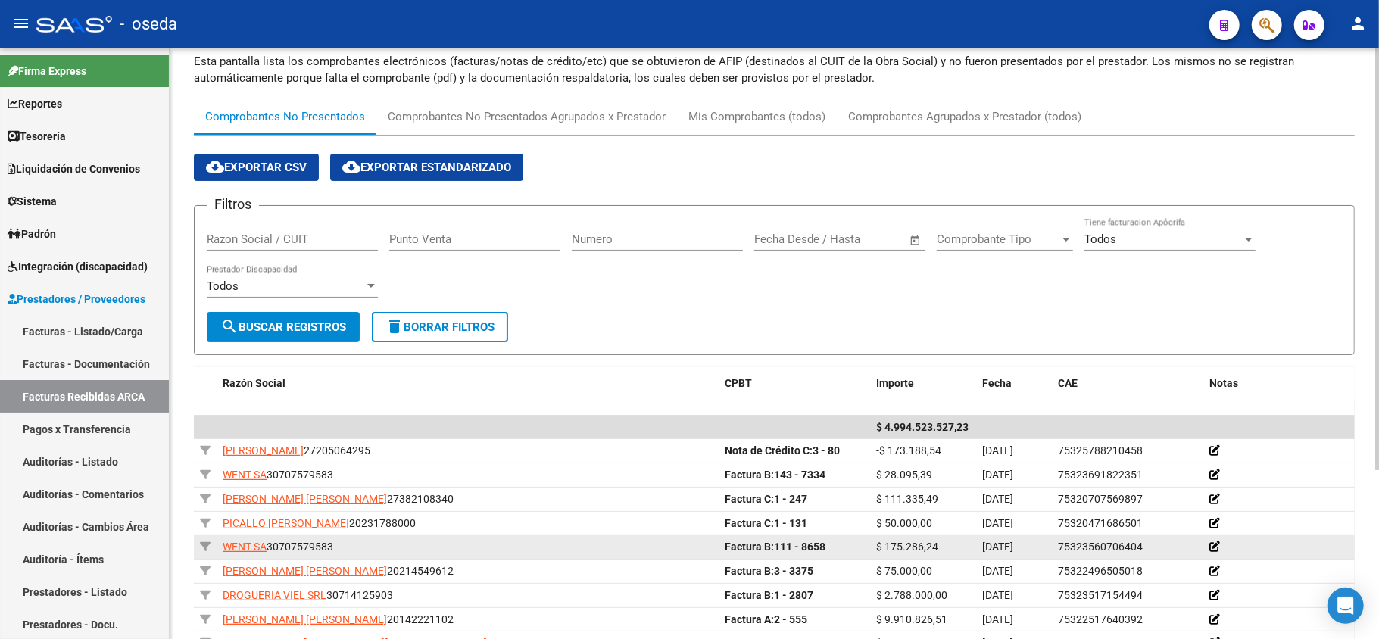
scroll to position [201, 0]
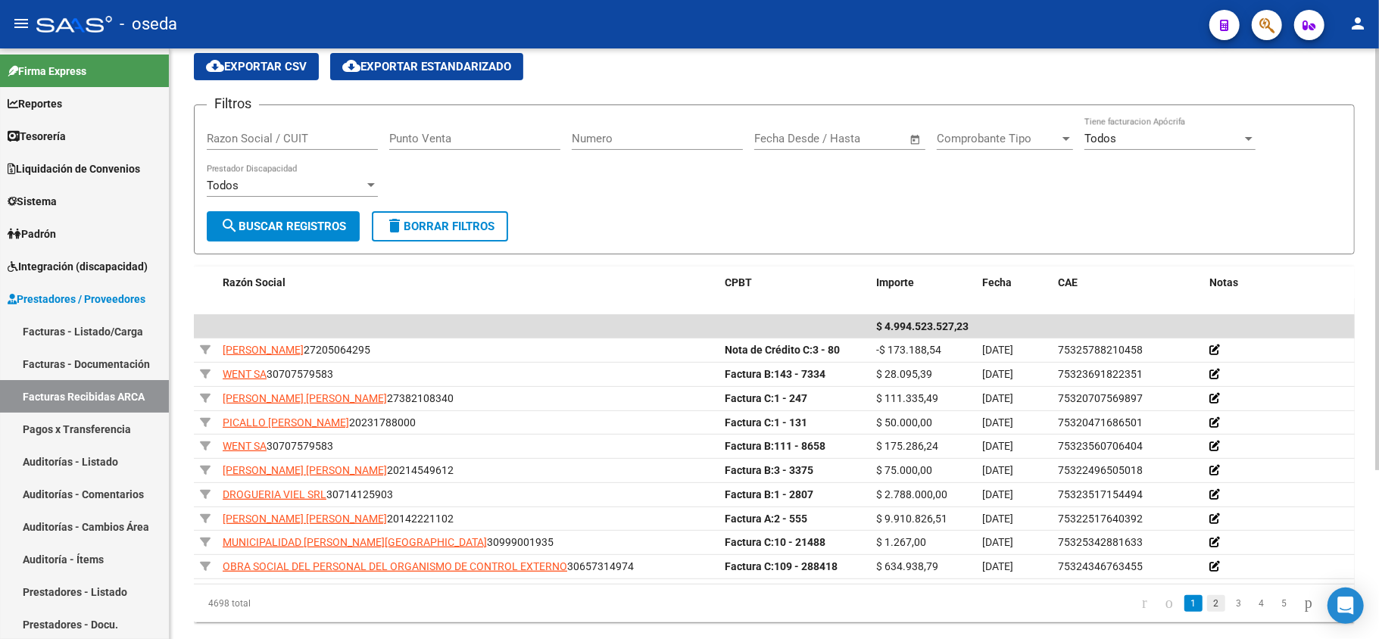
click at [1207, 603] on link "2" at bounding box center [1216, 603] width 18 height 17
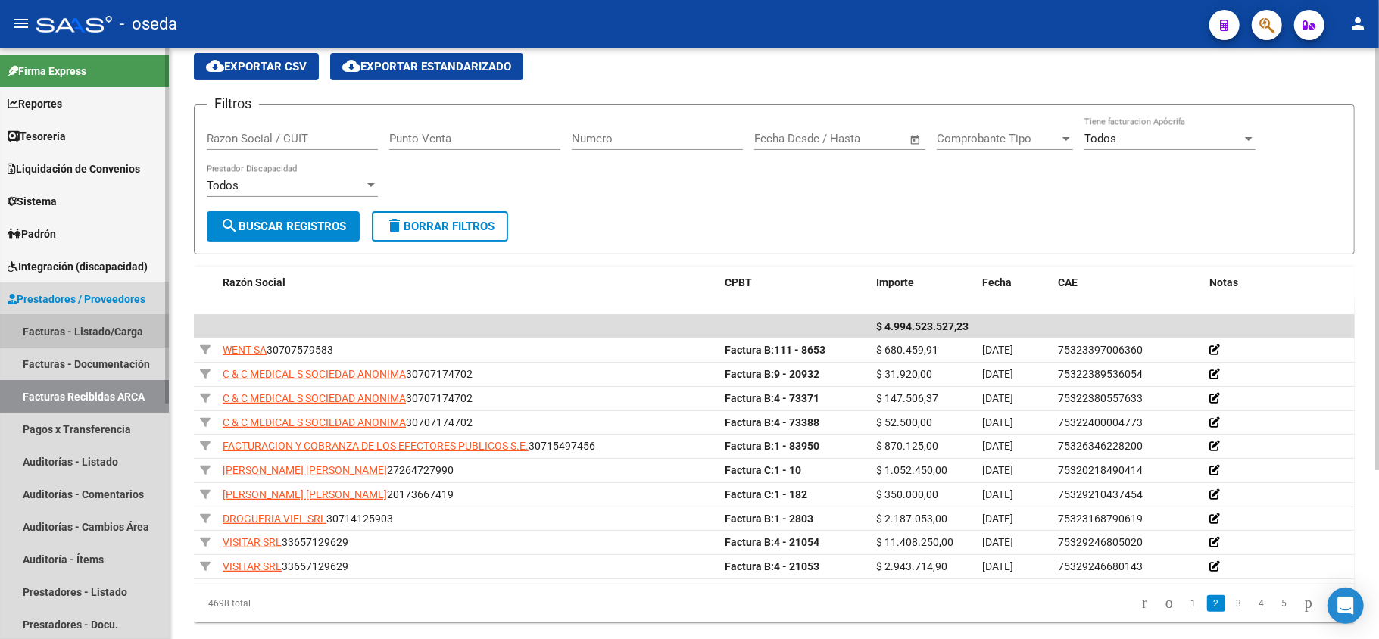
click at [64, 325] on link "Facturas - Listado/Carga" at bounding box center [84, 331] width 169 height 33
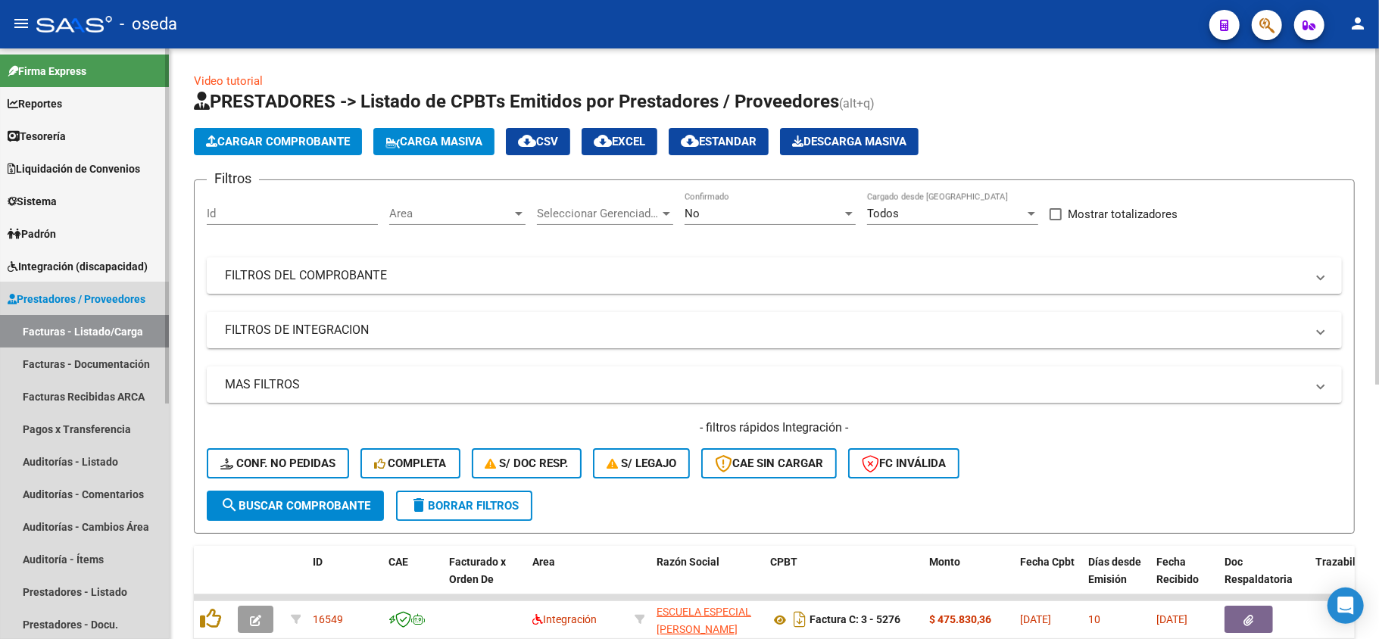
click at [80, 304] on span "Prestadores / Proveedores" at bounding box center [77, 299] width 138 height 17
